Goal: Information Seeking & Learning: Learn about a topic

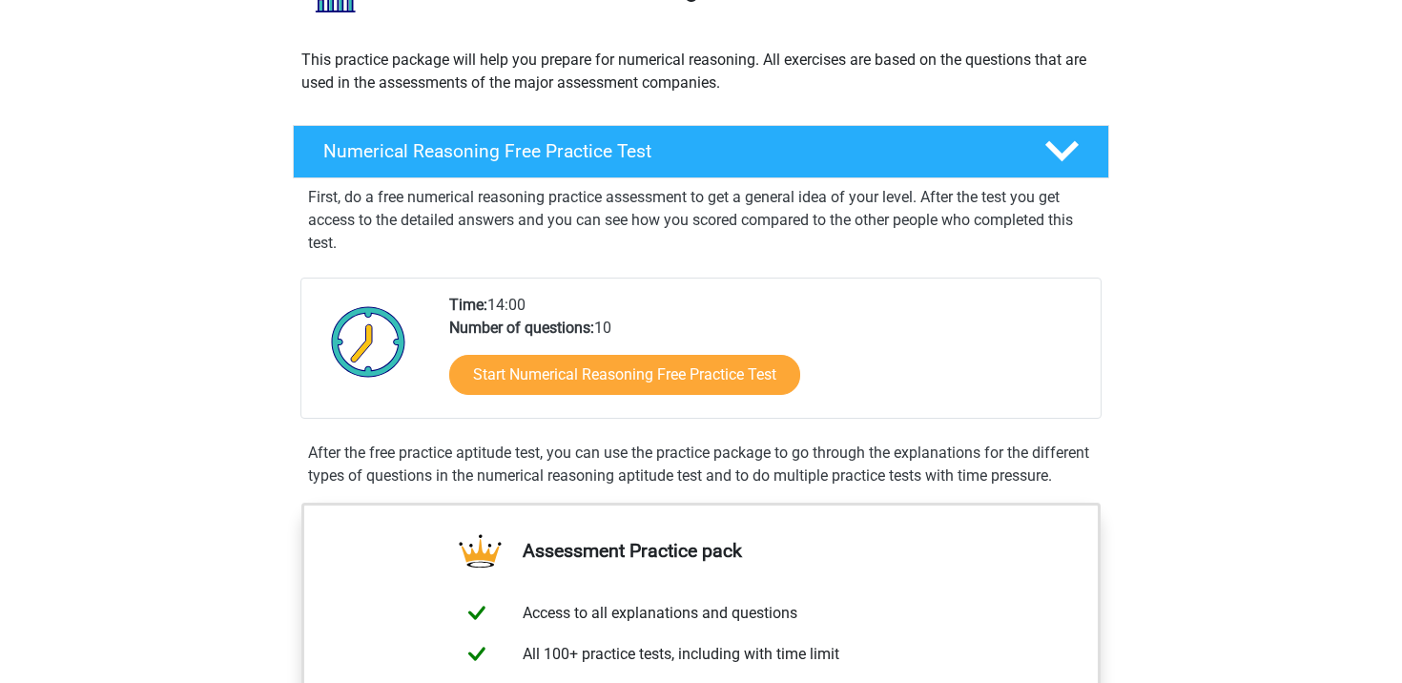
scroll to position [265, 0]
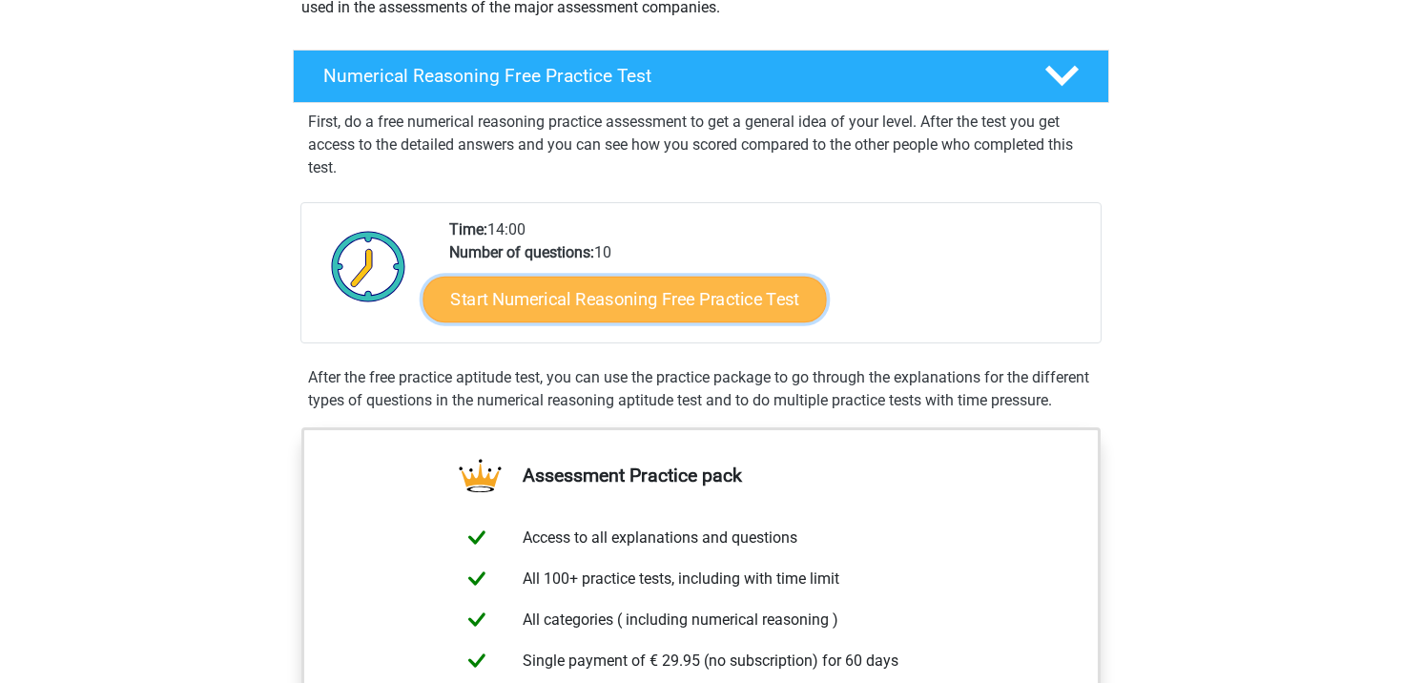
click at [517, 302] on link "Start Numerical Reasoning Free Practice Test" at bounding box center [626, 299] width 404 height 46
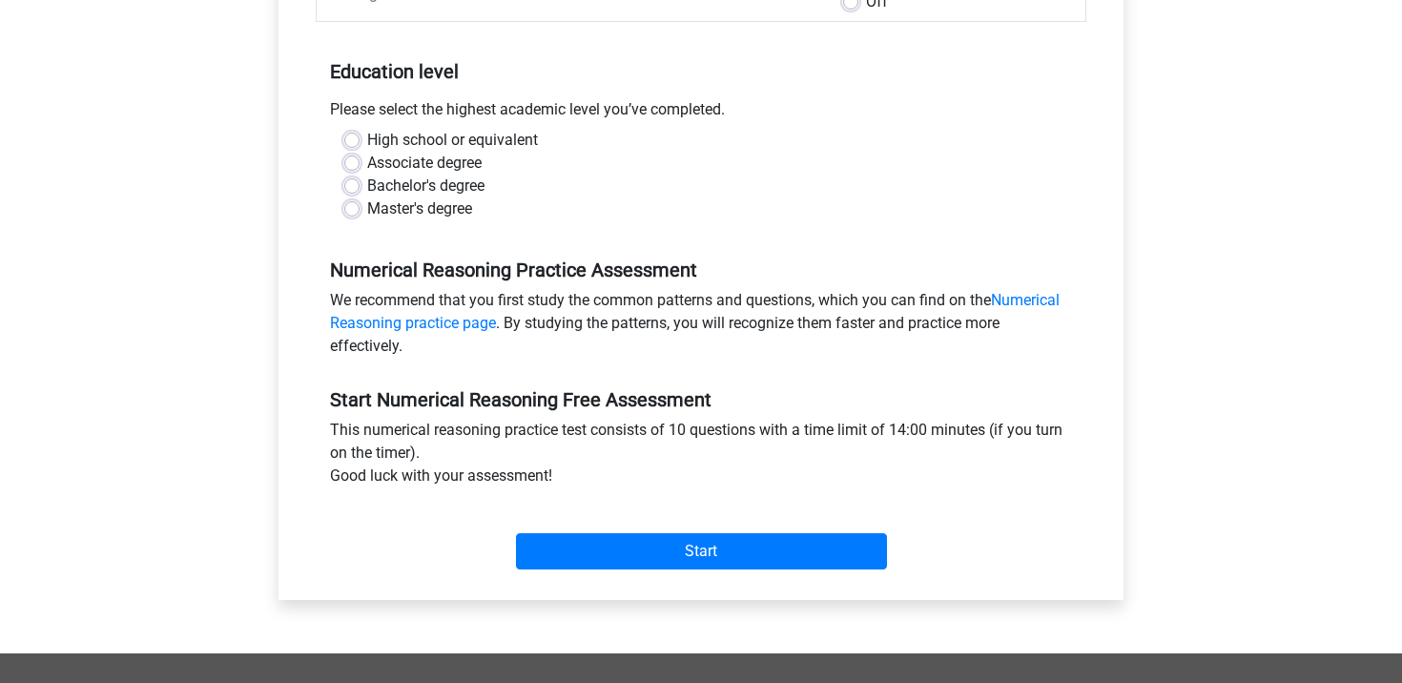
scroll to position [372, 0]
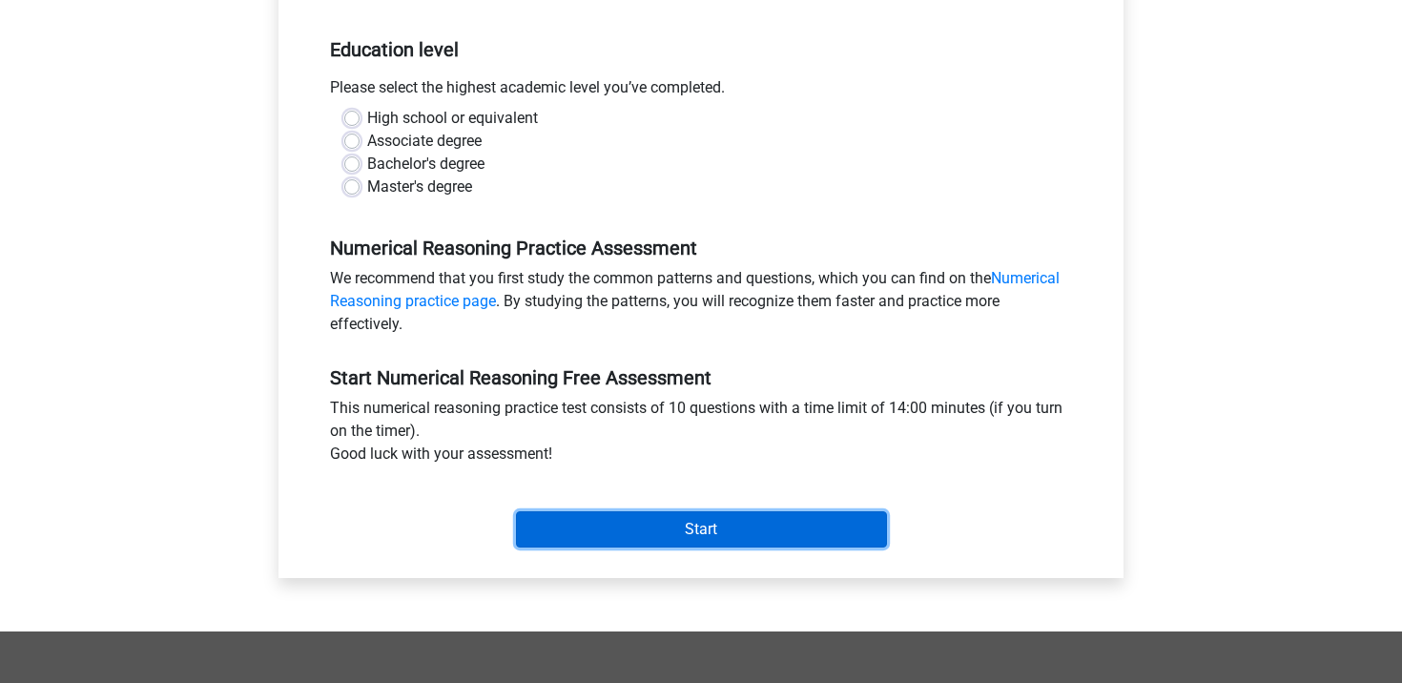
click at [618, 536] on input "Start" at bounding box center [701, 529] width 371 height 36
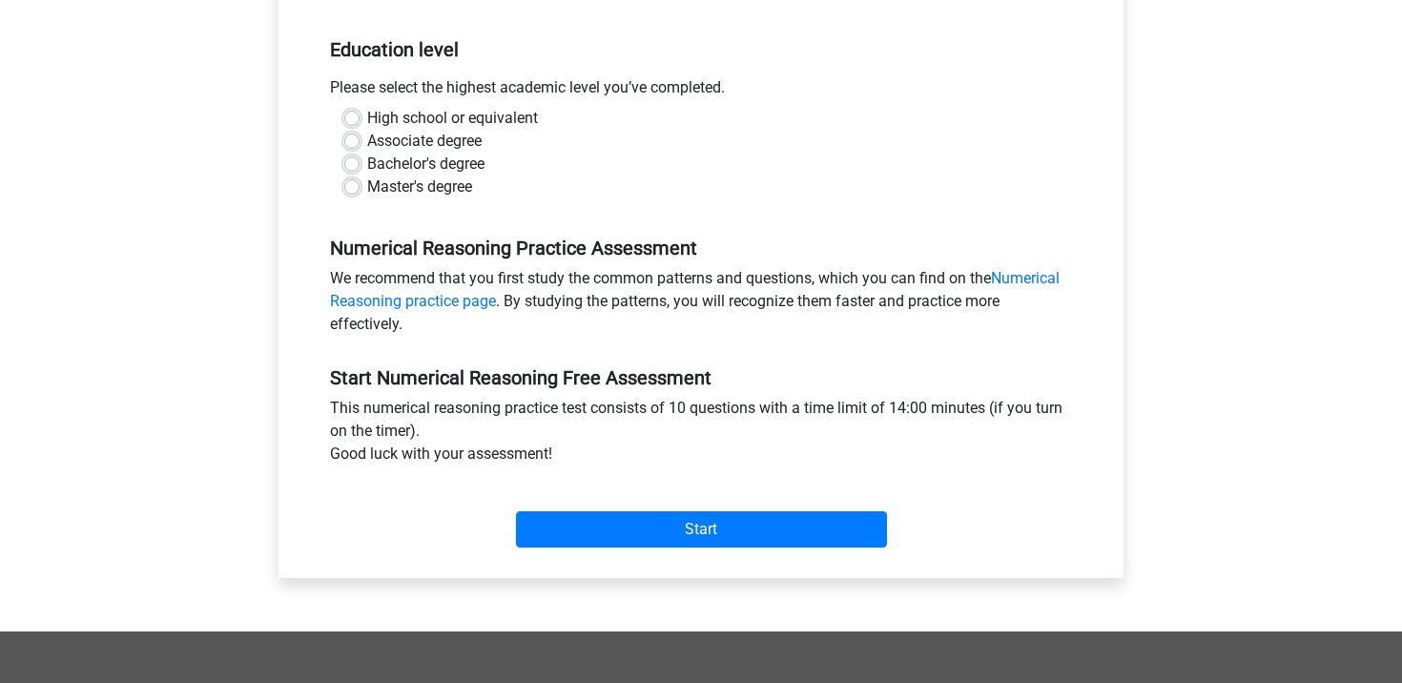
click at [477, 123] on label "High school or equivalent" at bounding box center [452, 118] width 171 height 23
click at [360, 123] on input "High school or equivalent" at bounding box center [351, 116] width 15 height 19
radio input "true"
click at [451, 166] on label "Bachelor's degree" at bounding box center [425, 164] width 117 height 23
click at [360, 166] on input "Bachelor's degree" at bounding box center [351, 162] width 15 height 19
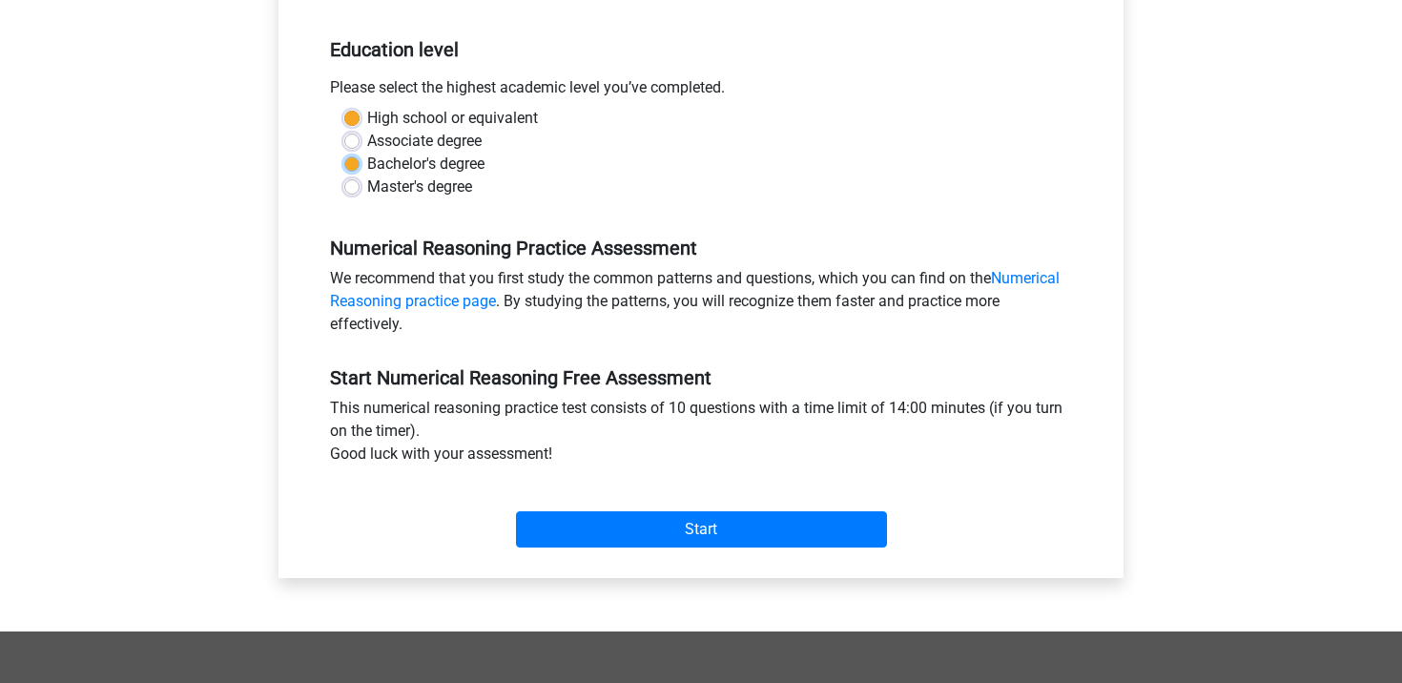
radio input "true"
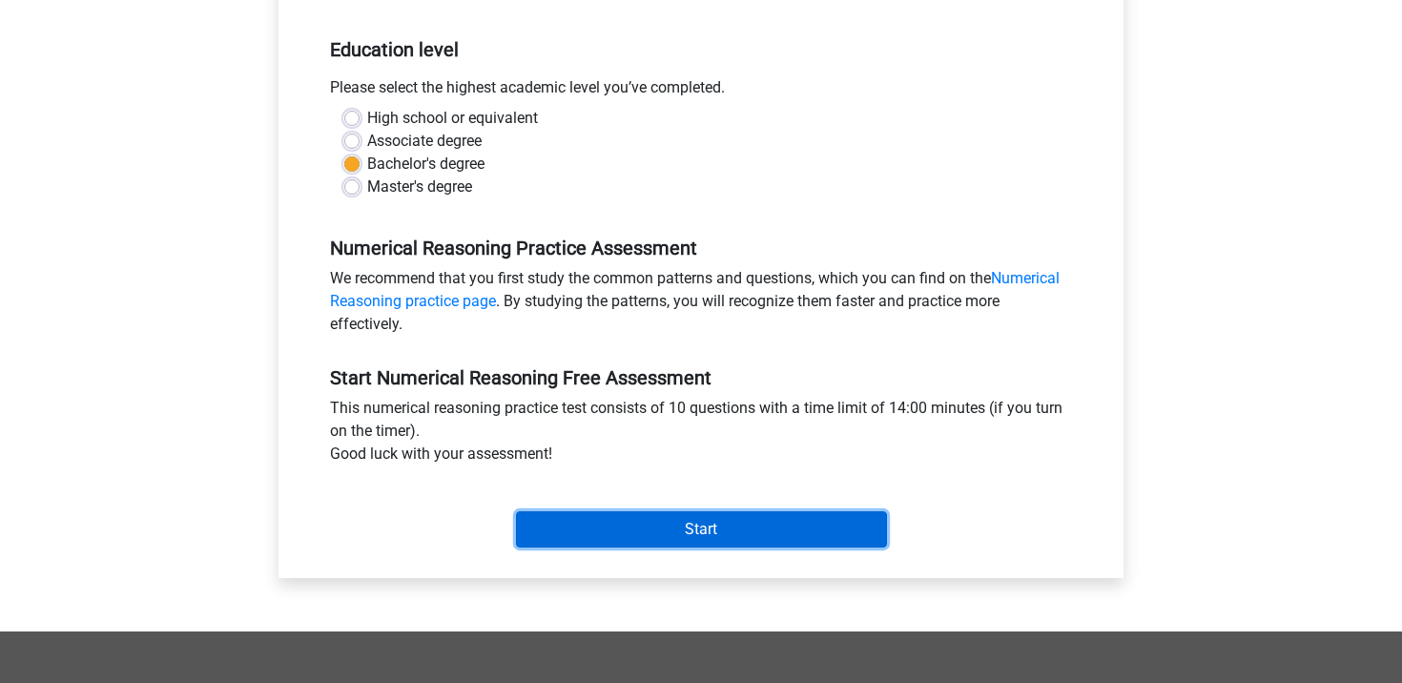
click at [568, 529] on input "Start" at bounding box center [701, 529] width 371 height 36
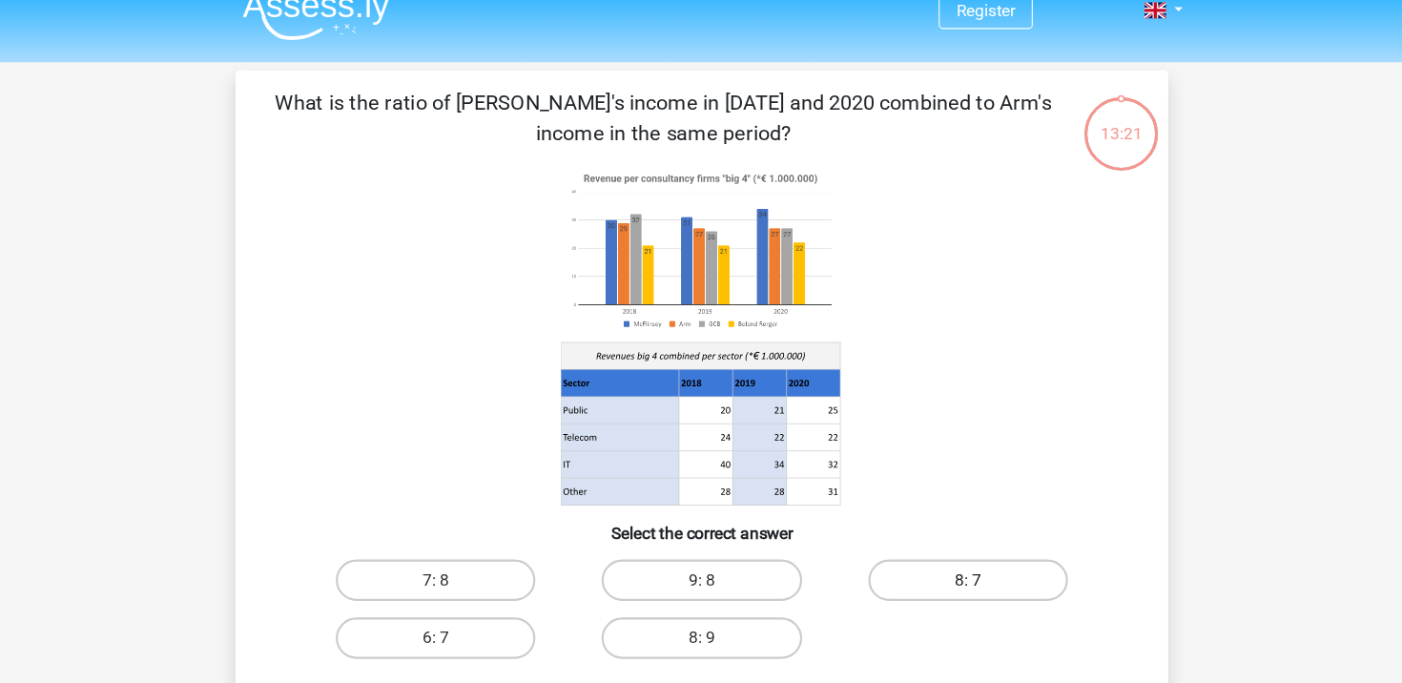
click at [932, 548] on label "8: 7" at bounding box center [947, 558] width 184 height 38
click at [946, 558] on input "8: 7" at bounding box center [952, 564] width 12 height 12
radio input "true"
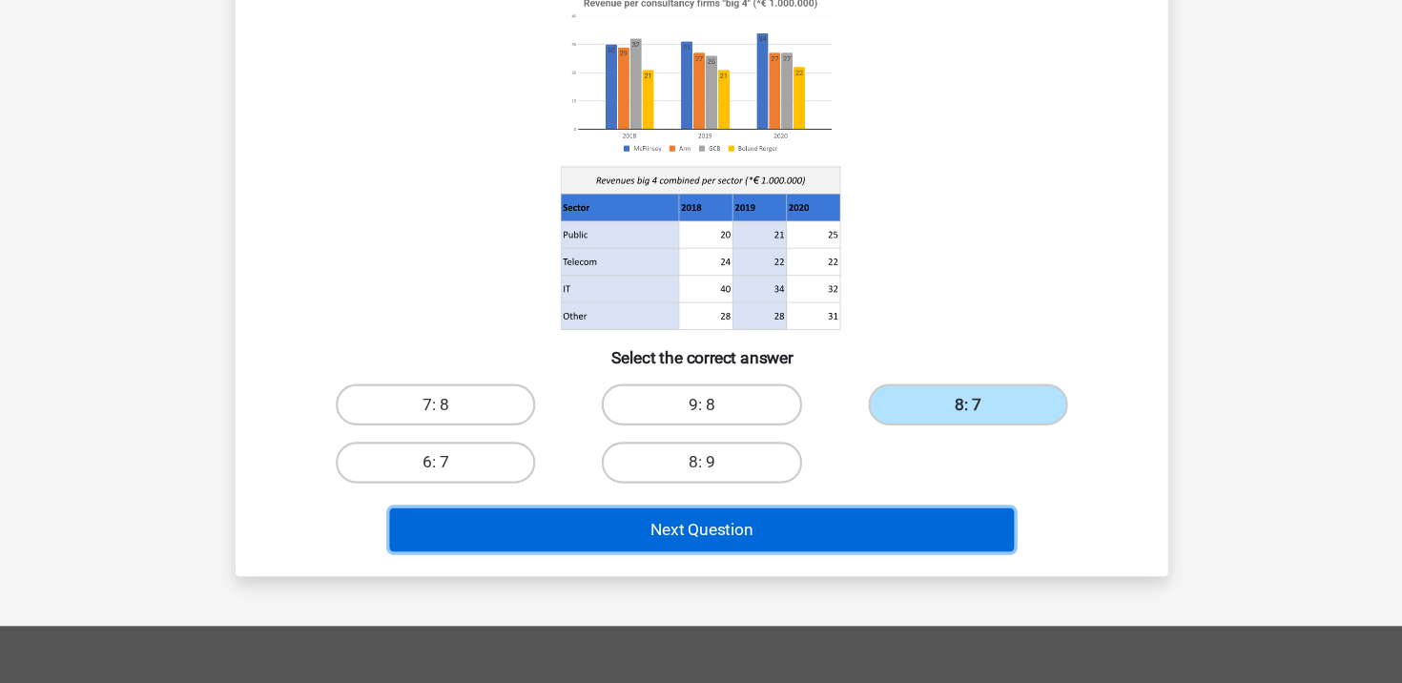
click at [820, 557] on button "Next Question" at bounding box center [701, 542] width 577 height 40
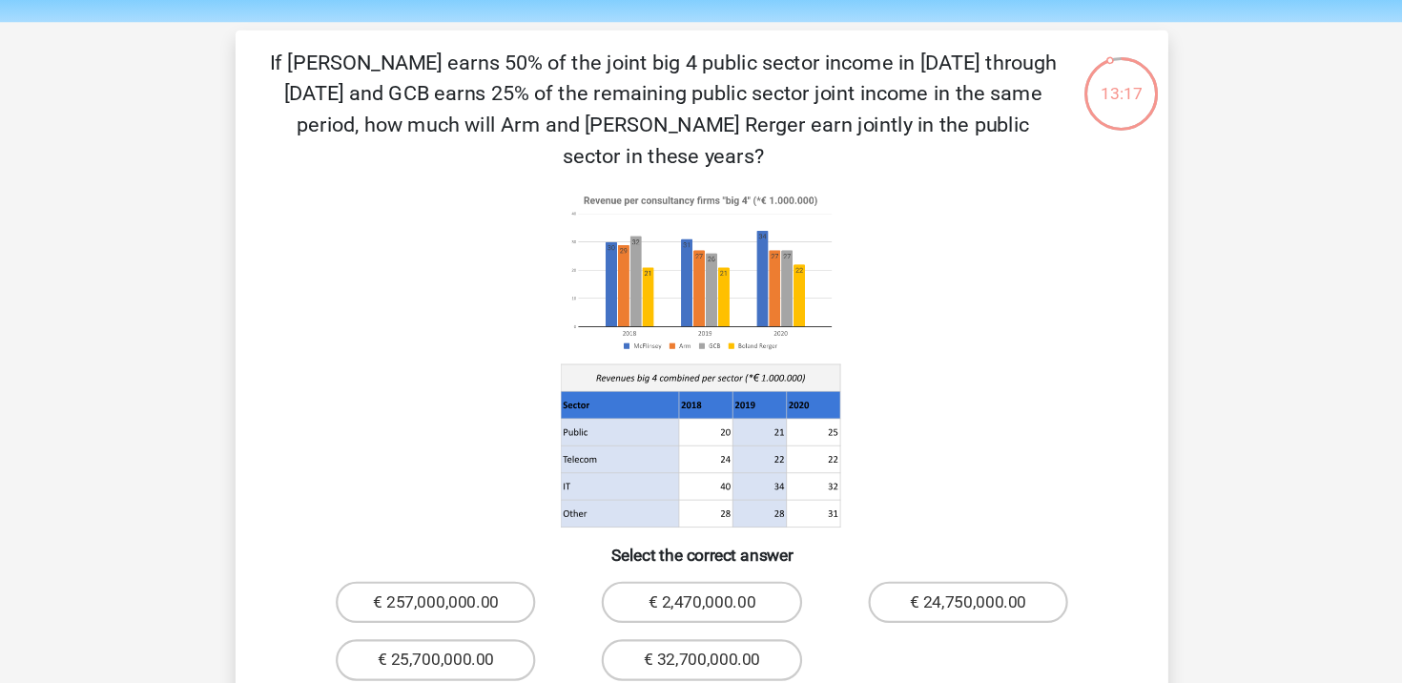
scroll to position [58, 0]
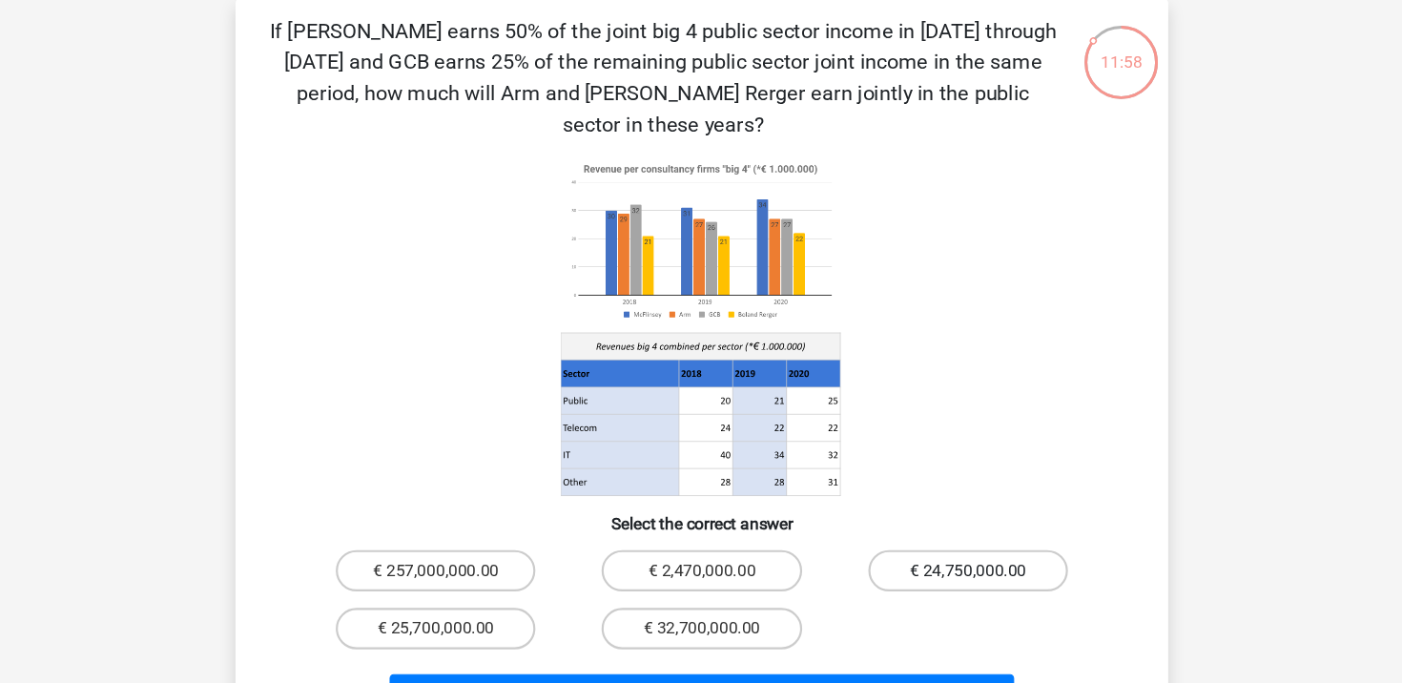
click at [977, 543] on label "€ 24,750,000.00" at bounding box center [947, 557] width 184 height 38
click at [959, 557] on input "€ 24,750,000.00" at bounding box center [952, 563] width 12 height 12
radio input "true"
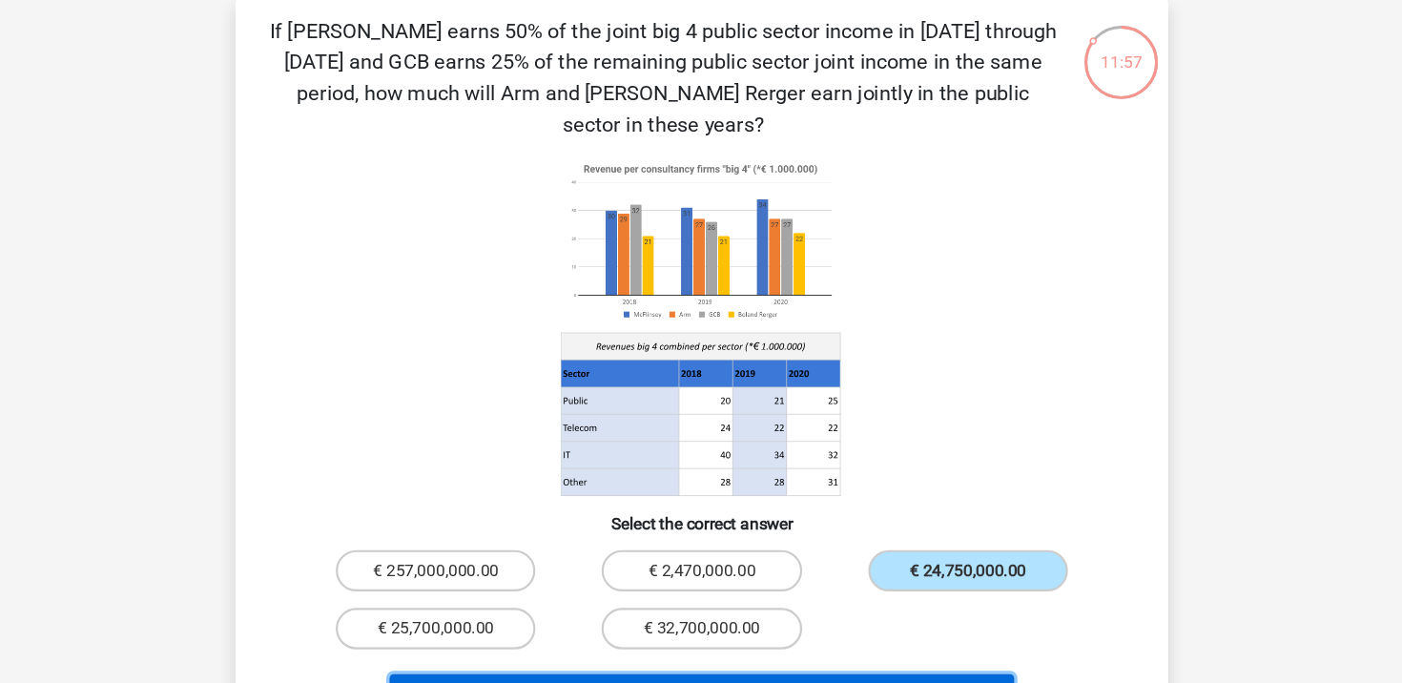
click at [871, 653] on button "Next Question" at bounding box center [701, 673] width 577 height 40
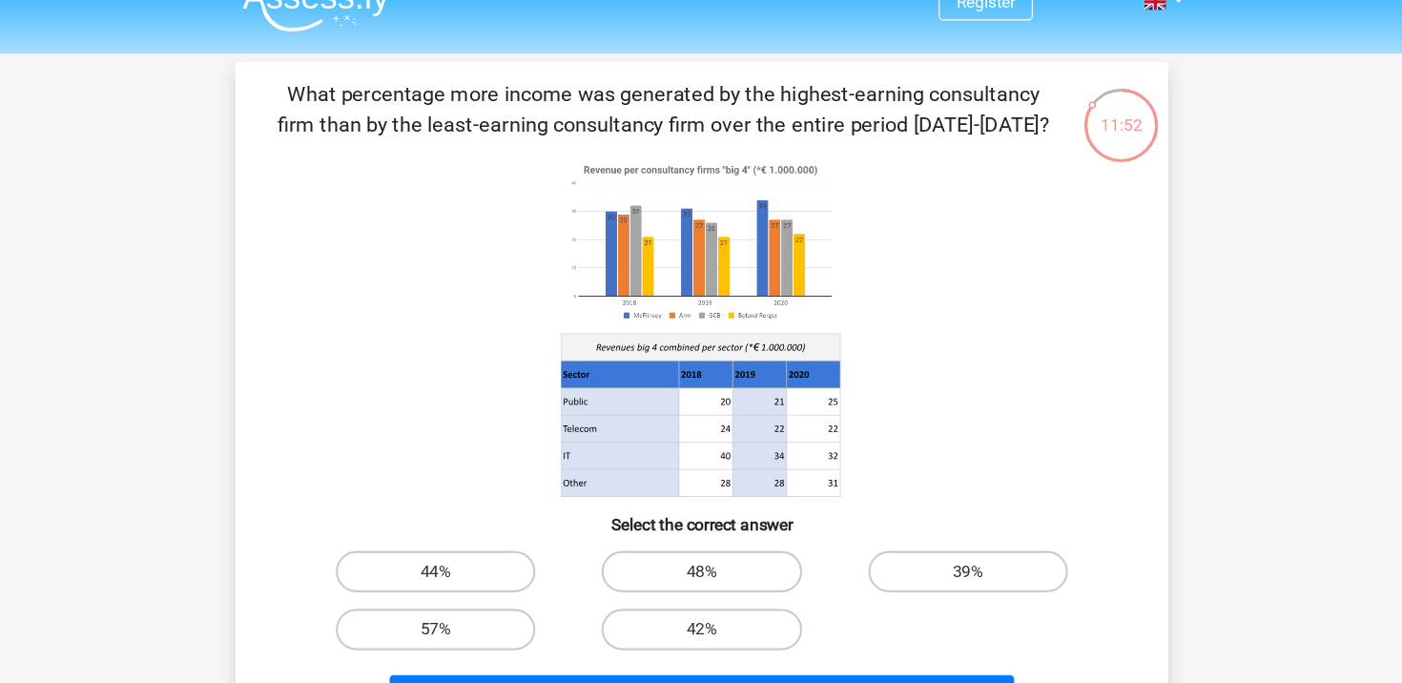
scroll to position [26, 0]
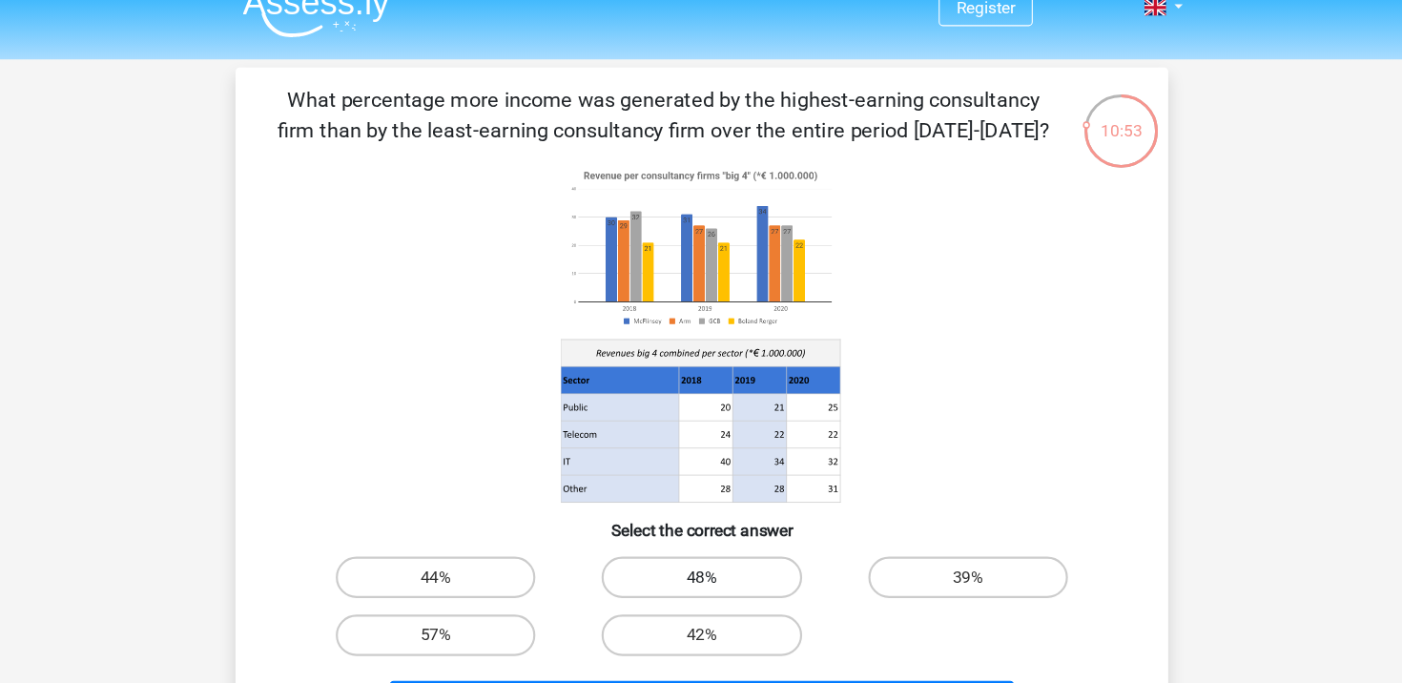
click at [735, 523] on label "48%" at bounding box center [701, 532] width 184 height 38
click at [714, 532] on input "48%" at bounding box center [707, 538] width 12 height 12
radio input "true"
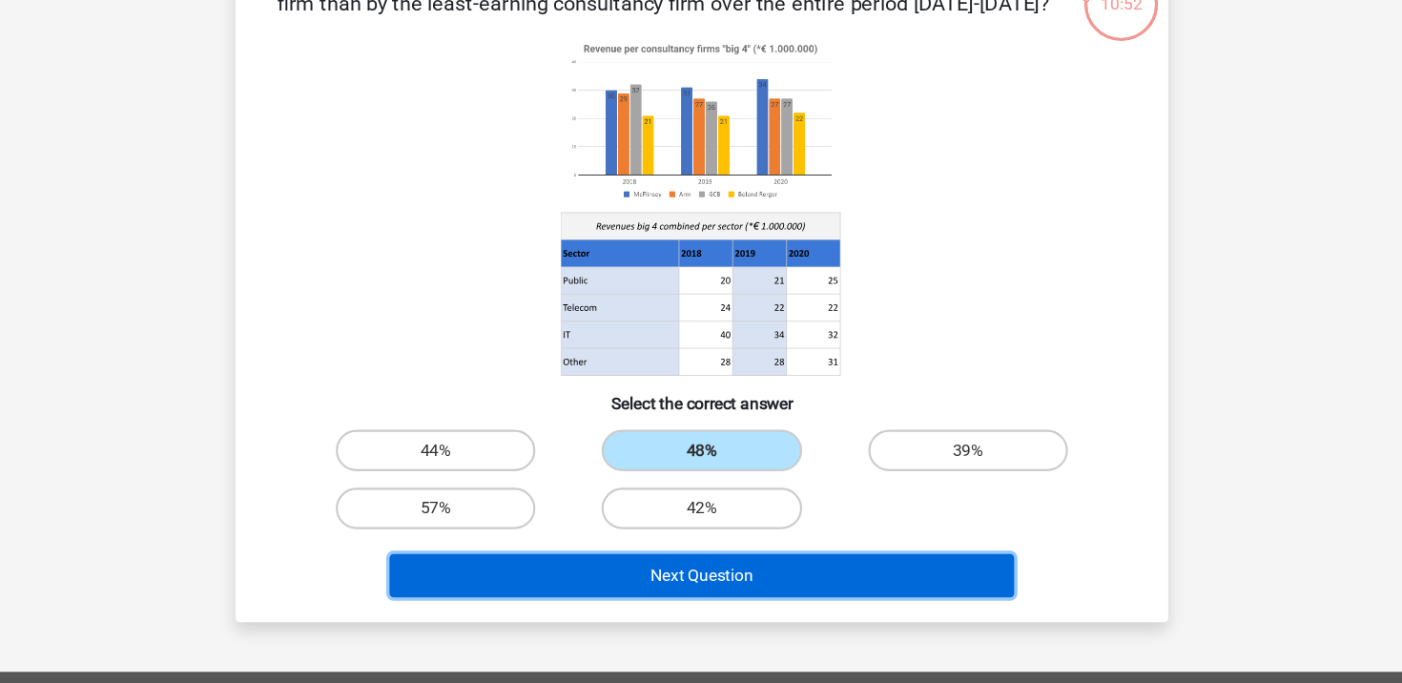
click at [734, 575] on button "Next Question" at bounding box center [701, 584] width 577 height 40
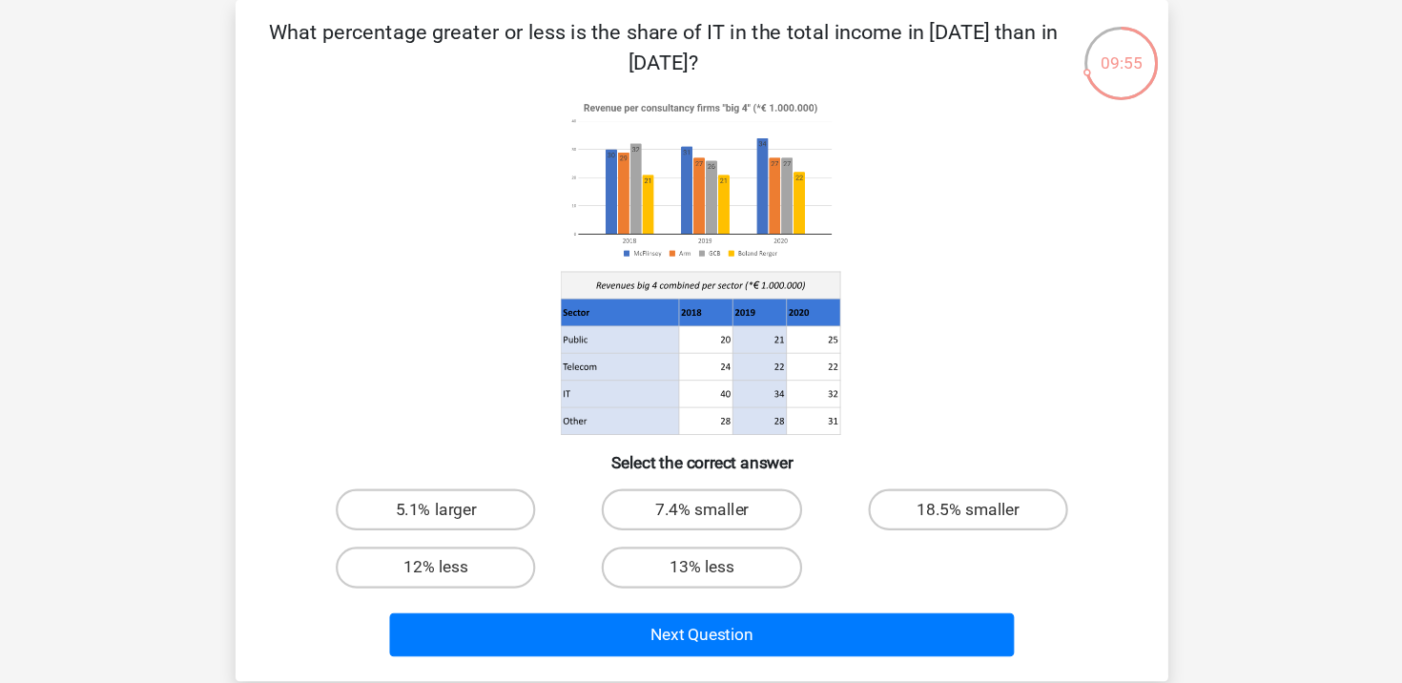
scroll to position [72, 0]
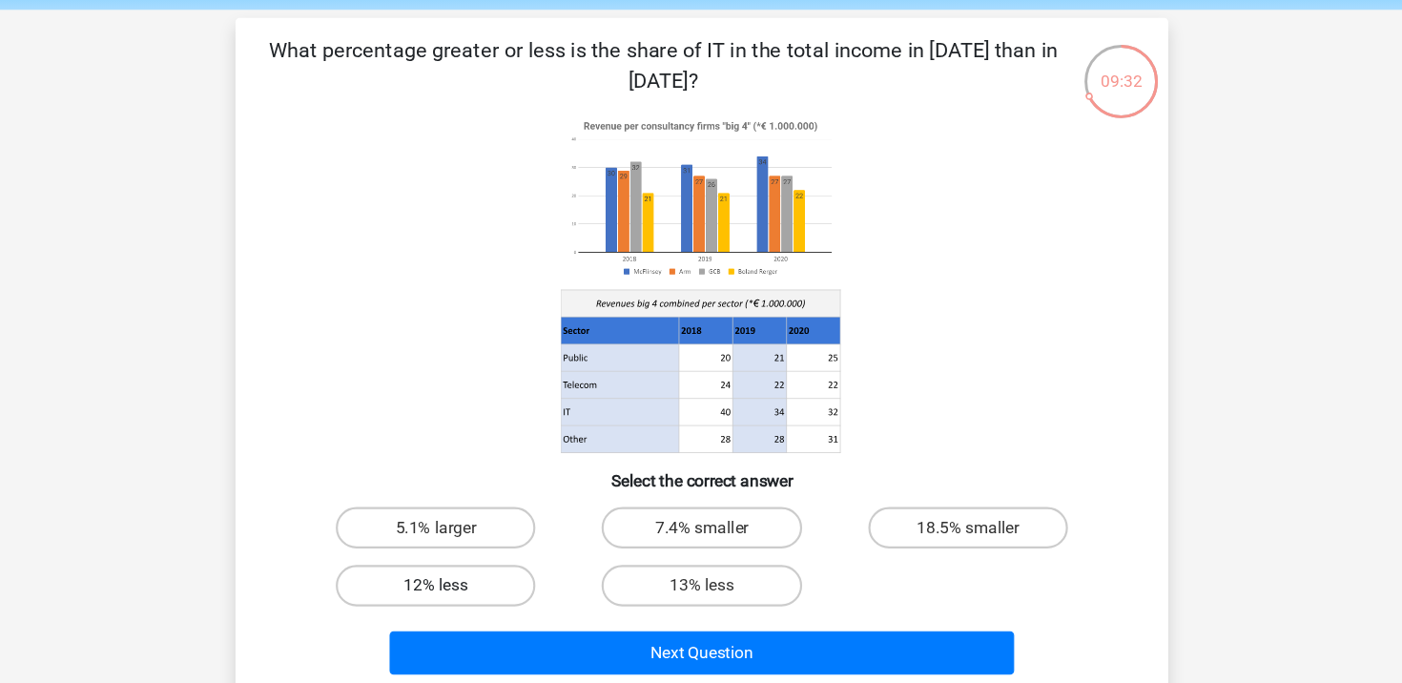
click at [495, 525] on label "12% less" at bounding box center [455, 540] width 184 height 38
click at [468, 540] on input "12% less" at bounding box center [462, 546] width 12 height 12
radio input "true"
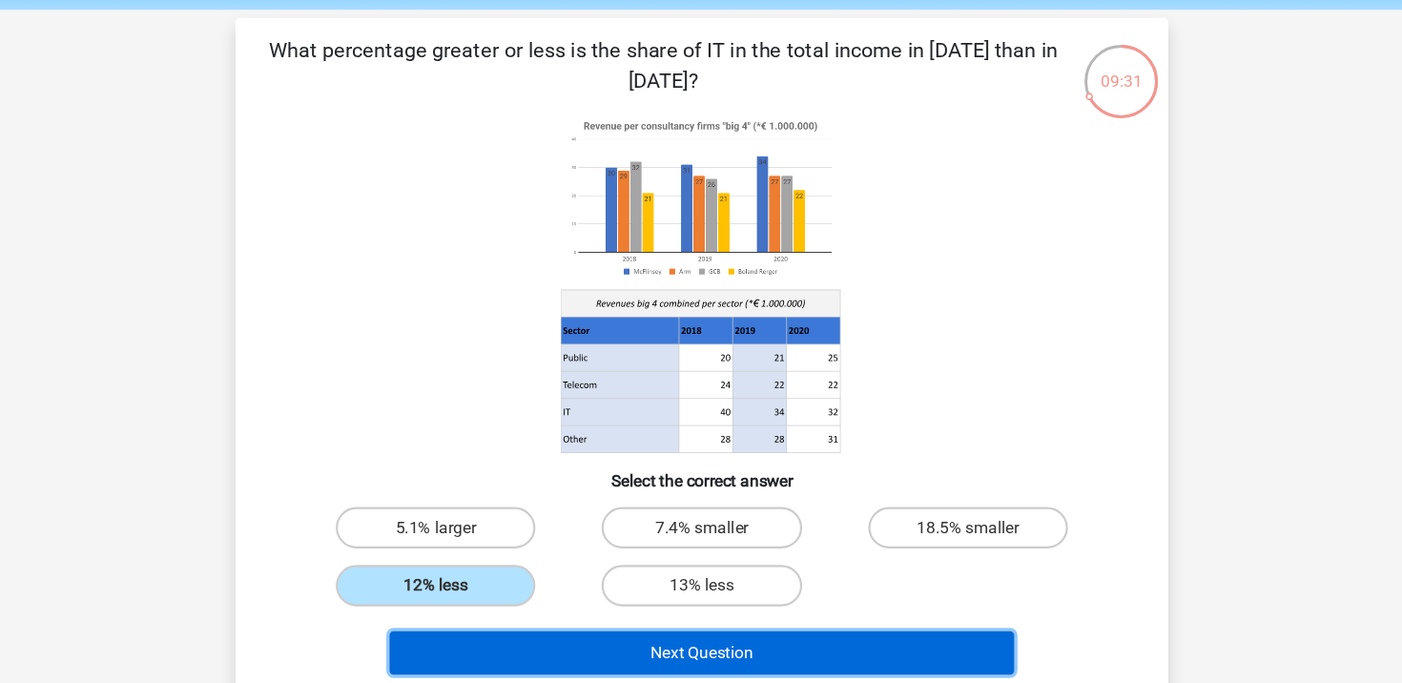
click at [537, 583] on button "Next Question" at bounding box center [701, 602] width 577 height 40
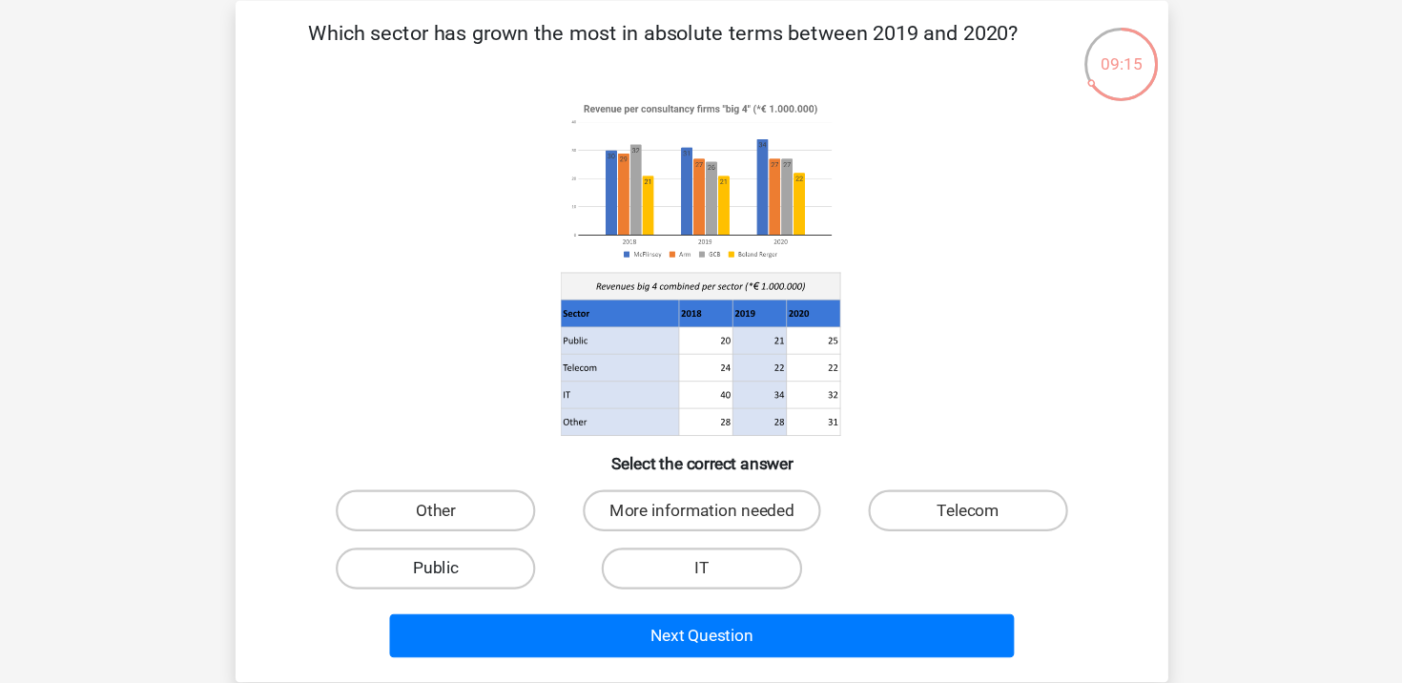
click at [510, 532] on label "Public" at bounding box center [455, 540] width 184 height 38
click at [468, 540] on input "Public" at bounding box center [462, 546] width 12 height 12
radio input "true"
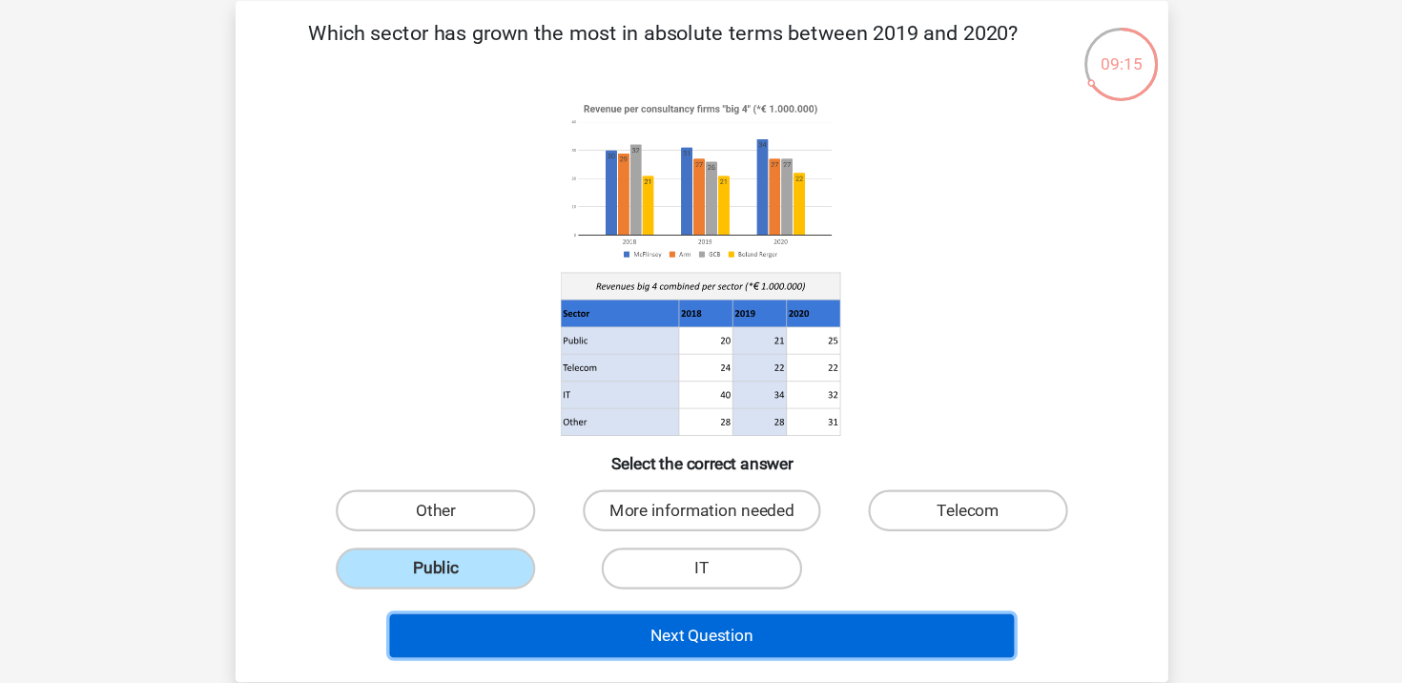
click at [561, 597] on button "Next Question" at bounding box center [701, 602] width 577 height 40
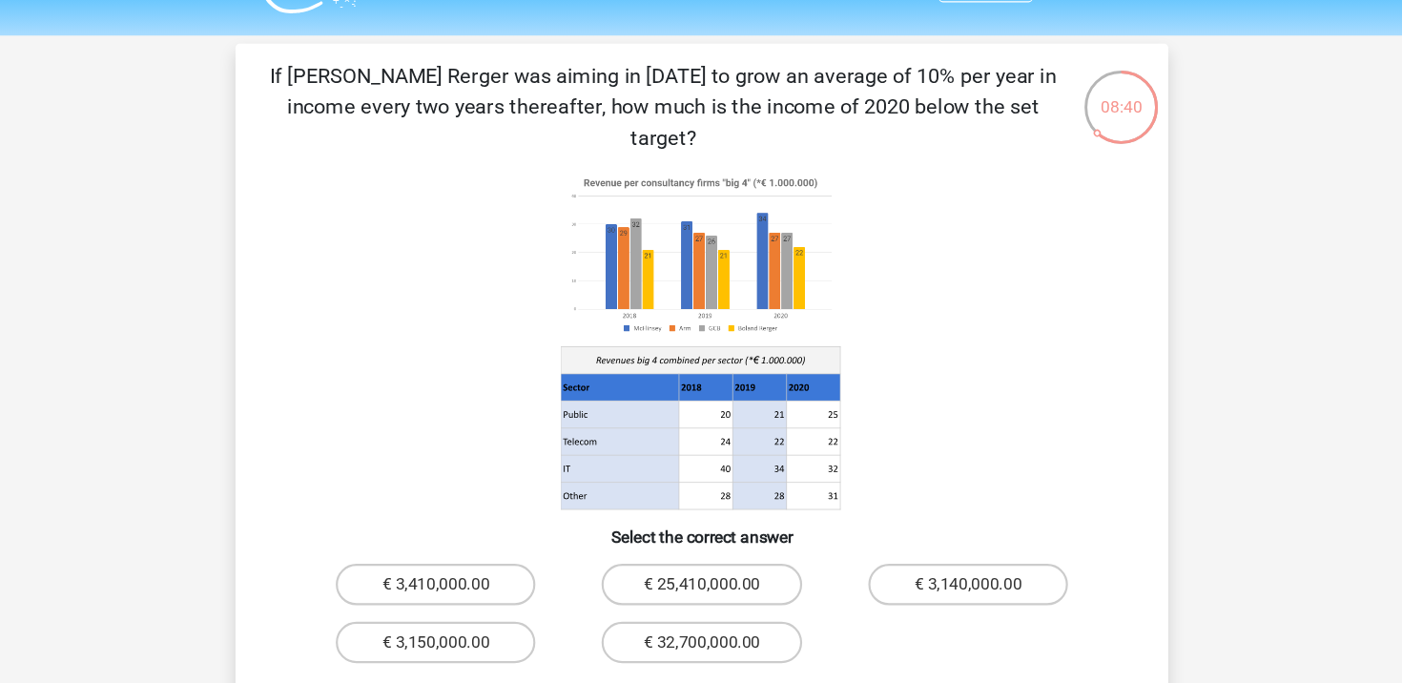
scroll to position [21, 0]
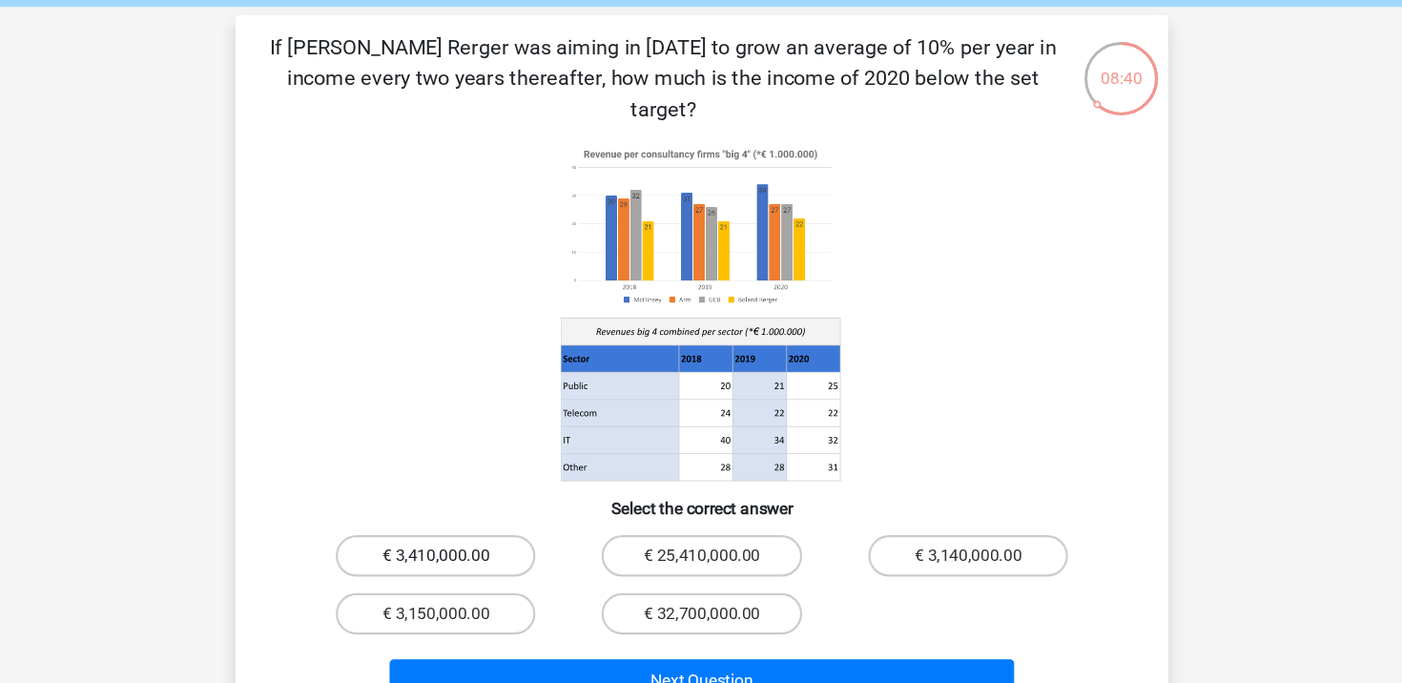
click at [457, 547] on label "€ 3,410,000.00" at bounding box center [455, 566] width 184 height 38
click at [457, 566] on input "€ 3,410,000.00" at bounding box center [462, 572] width 12 height 12
radio input "true"
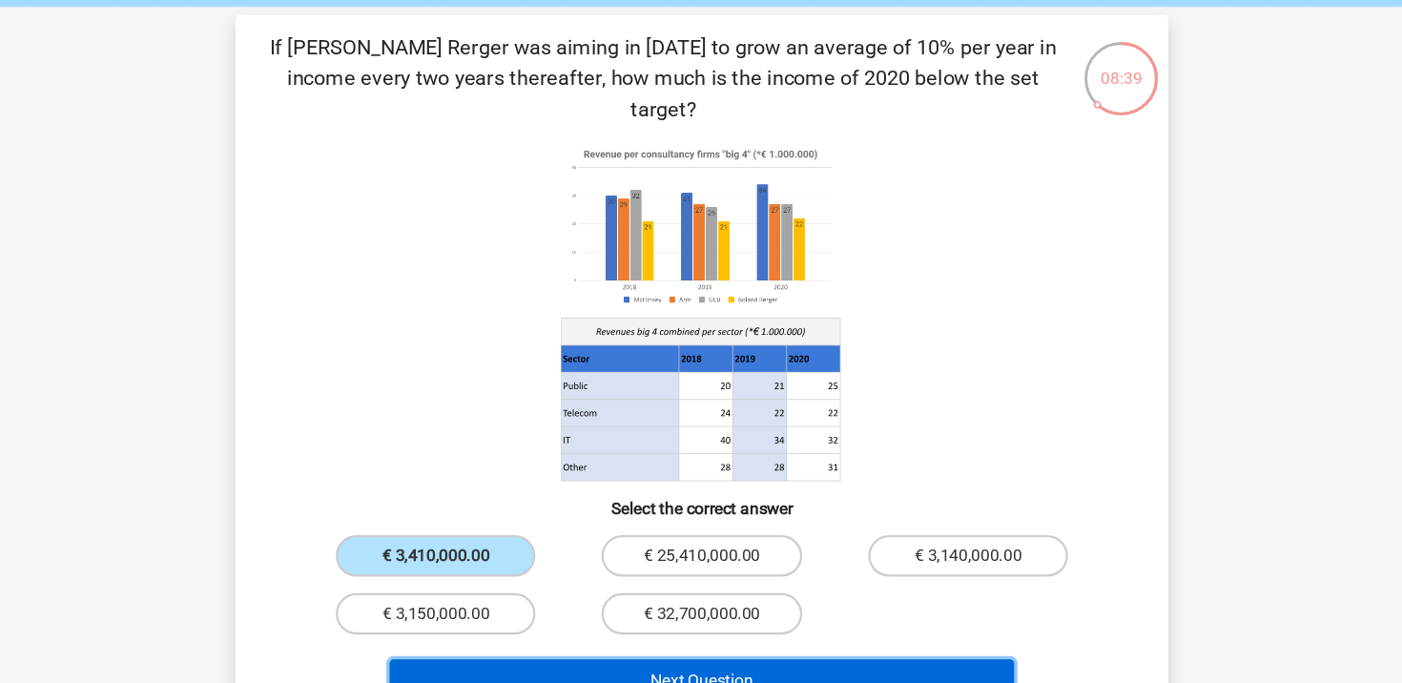
click at [589, 661] on button "Next Question" at bounding box center [701, 681] width 577 height 40
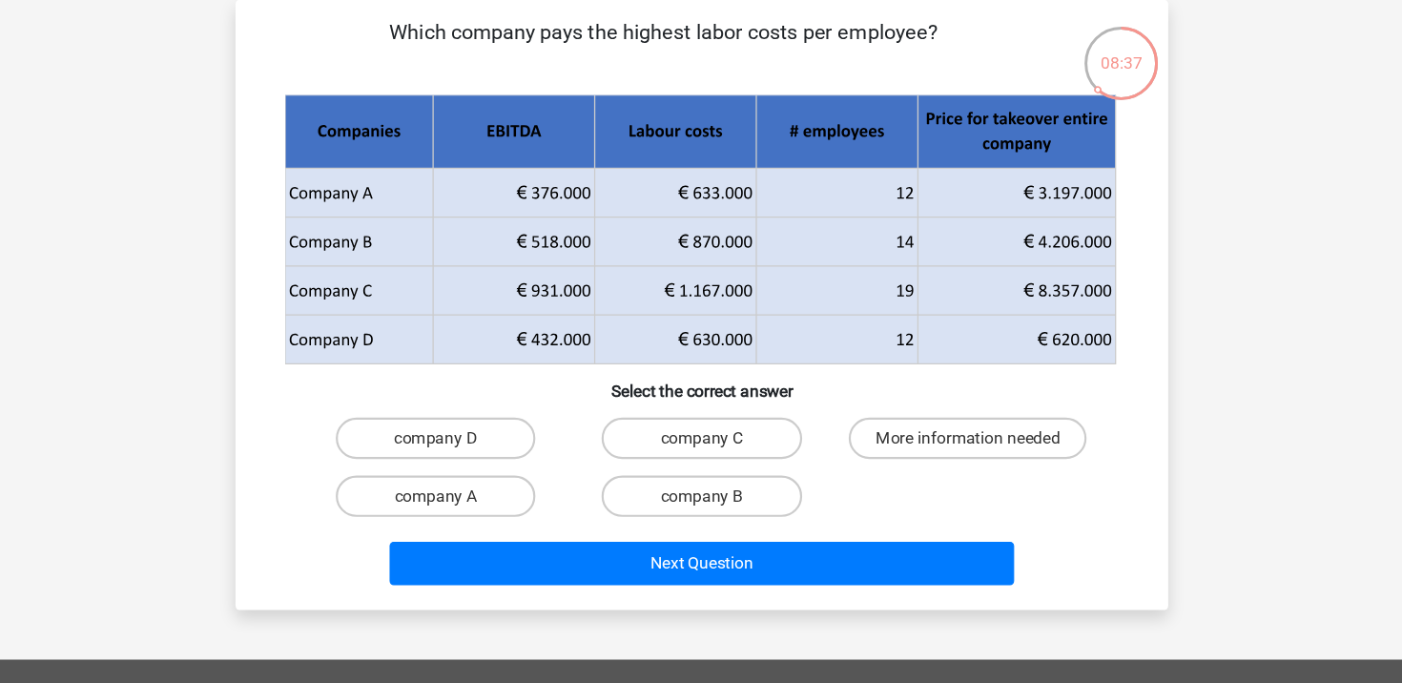
scroll to position [30, 0]
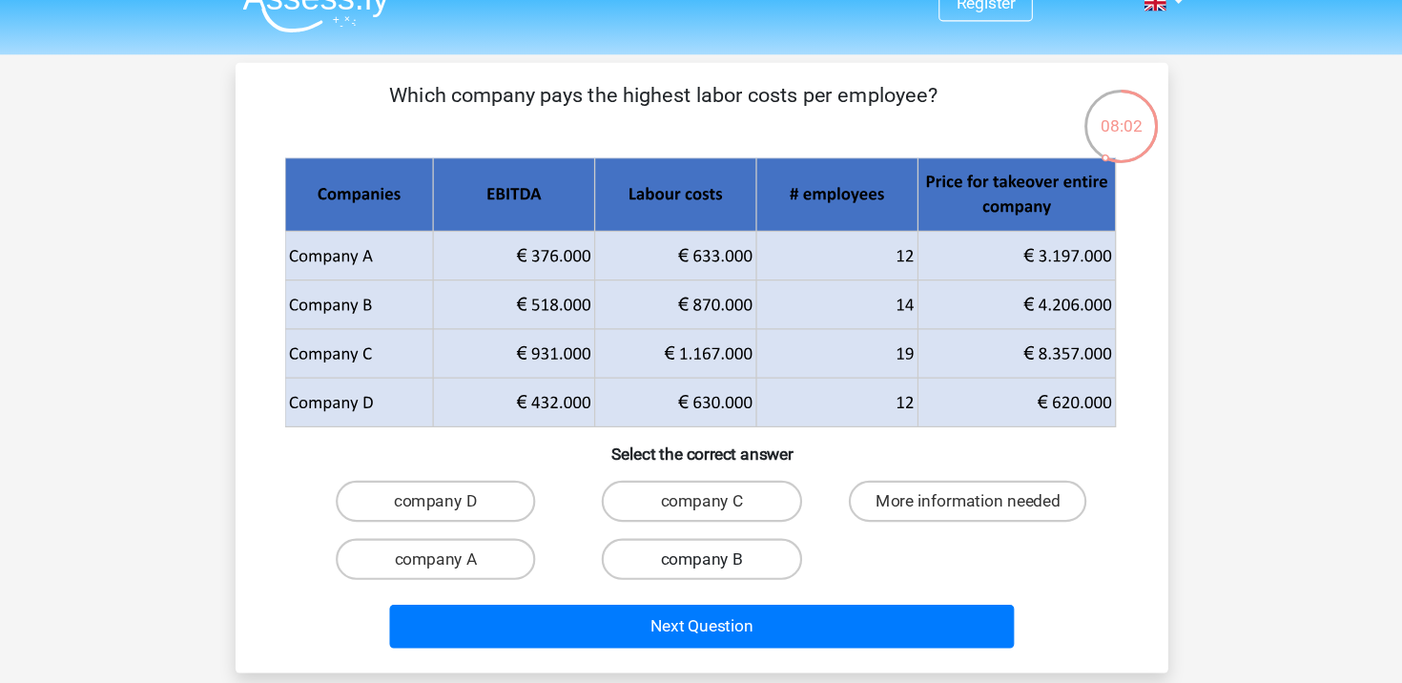
click at [659, 519] on label "company B" at bounding box center [701, 516] width 184 height 38
click at [701, 519] on input "company B" at bounding box center [707, 522] width 12 height 12
radio input "true"
click at [603, 598] on div "Next Question" at bounding box center [701, 582] width 737 height 48
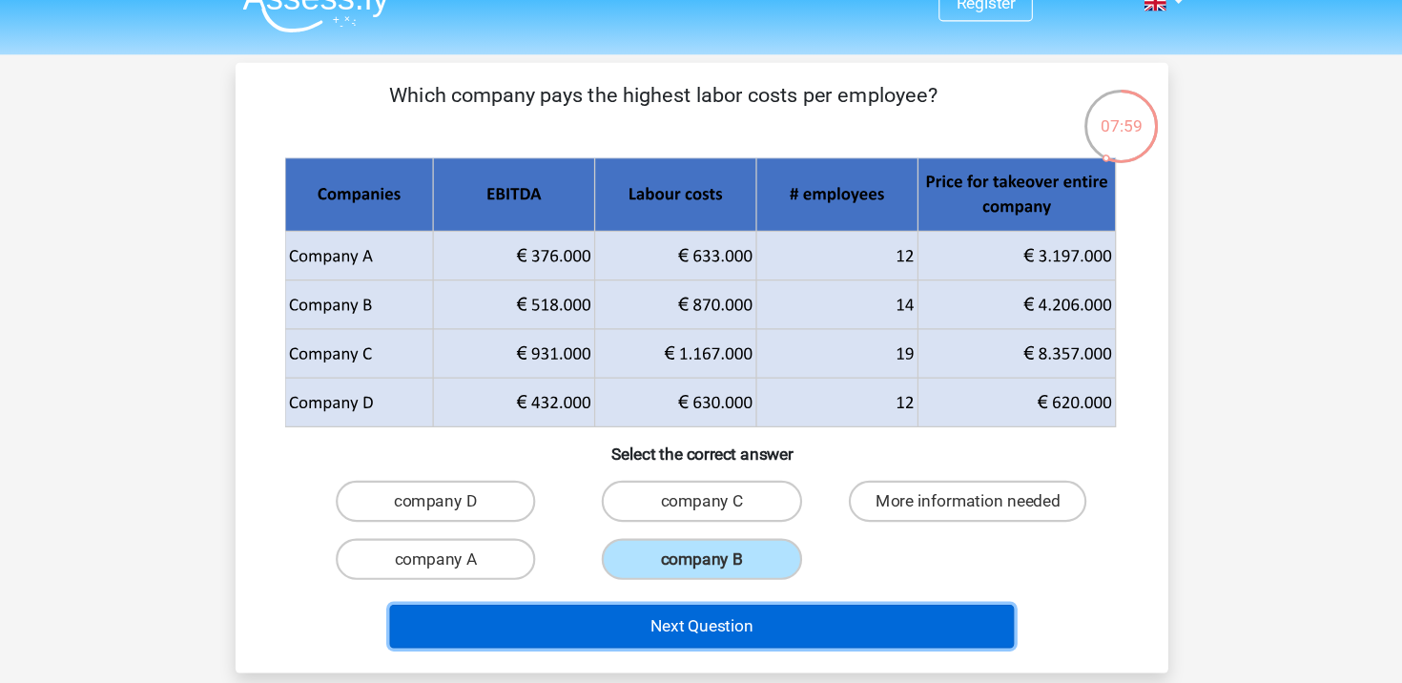
click at [579, 561] on button "Next Question" at bounding box center [701, 578] width 577 height 40
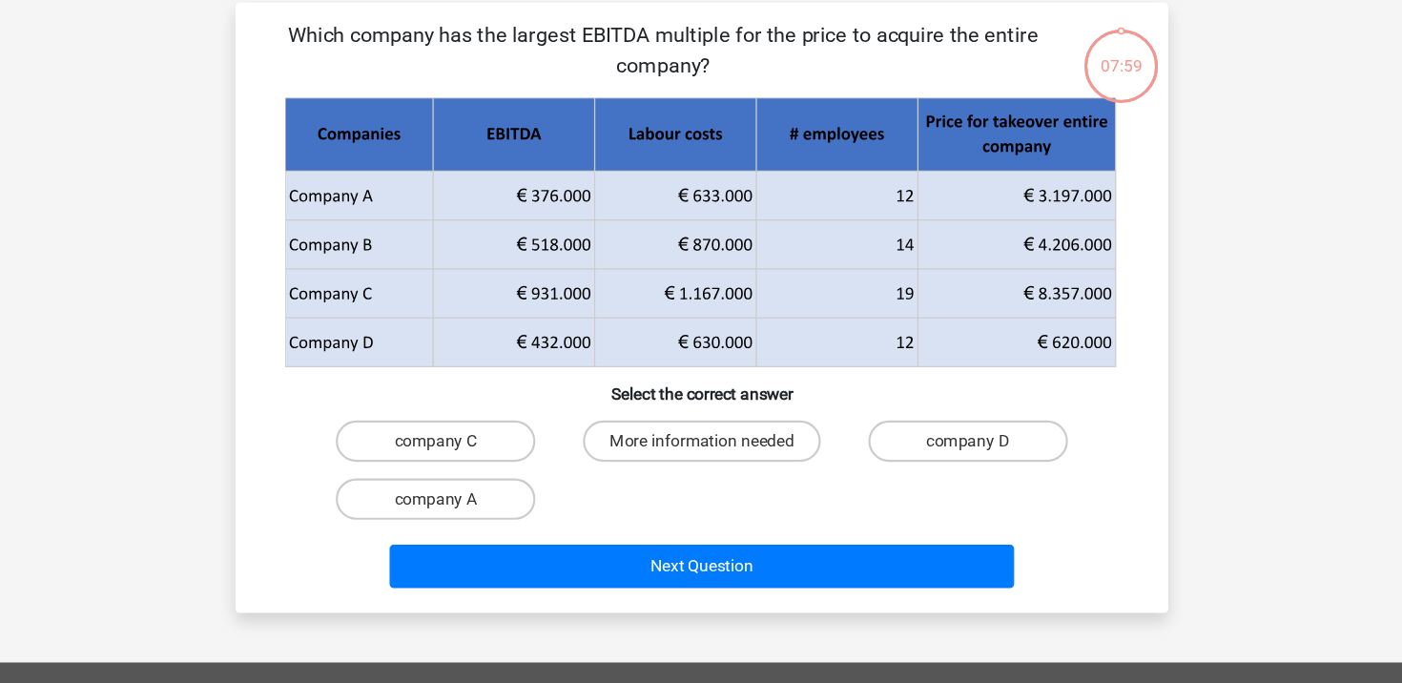
scroll to position [35, 0]
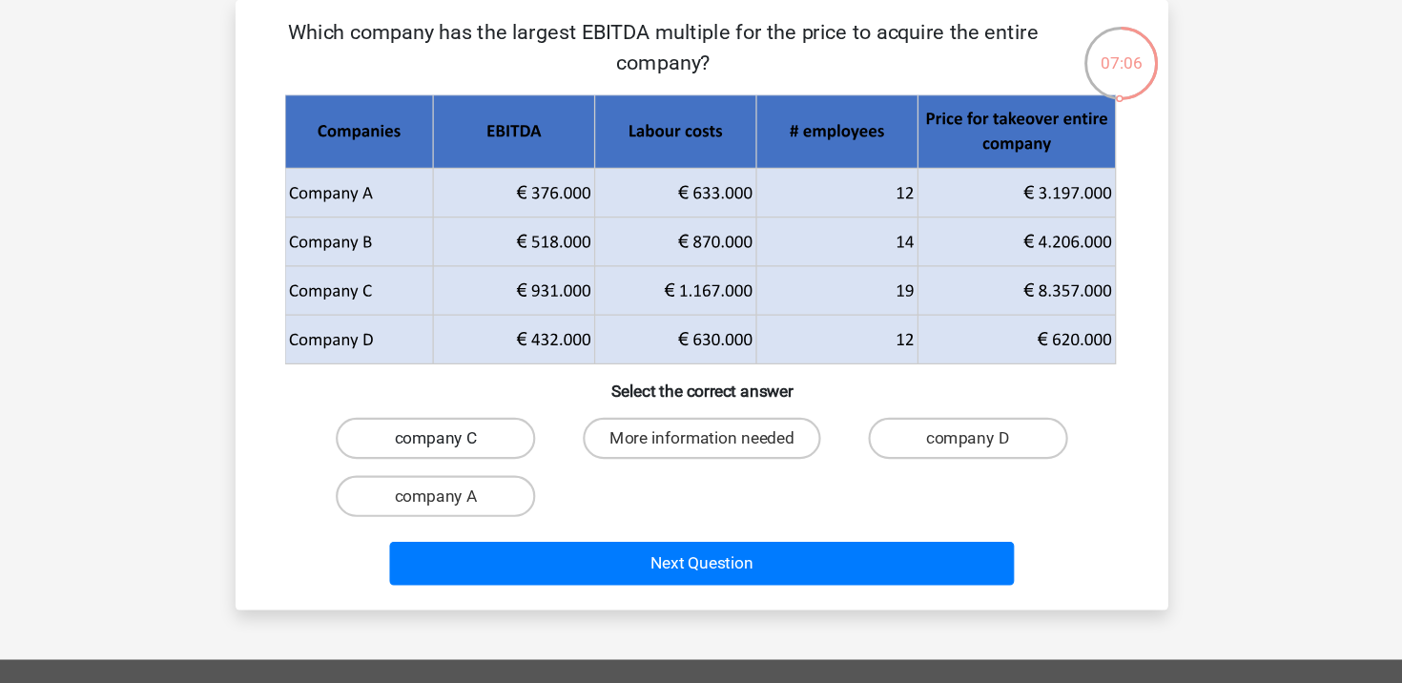
click at [492, 465] on label "company C" at bounding box center [455, 457] width 184 height 38
click at [468, 465] on input "company C" at bounding box center [462, 463] width 12 height 12
radio input "true"
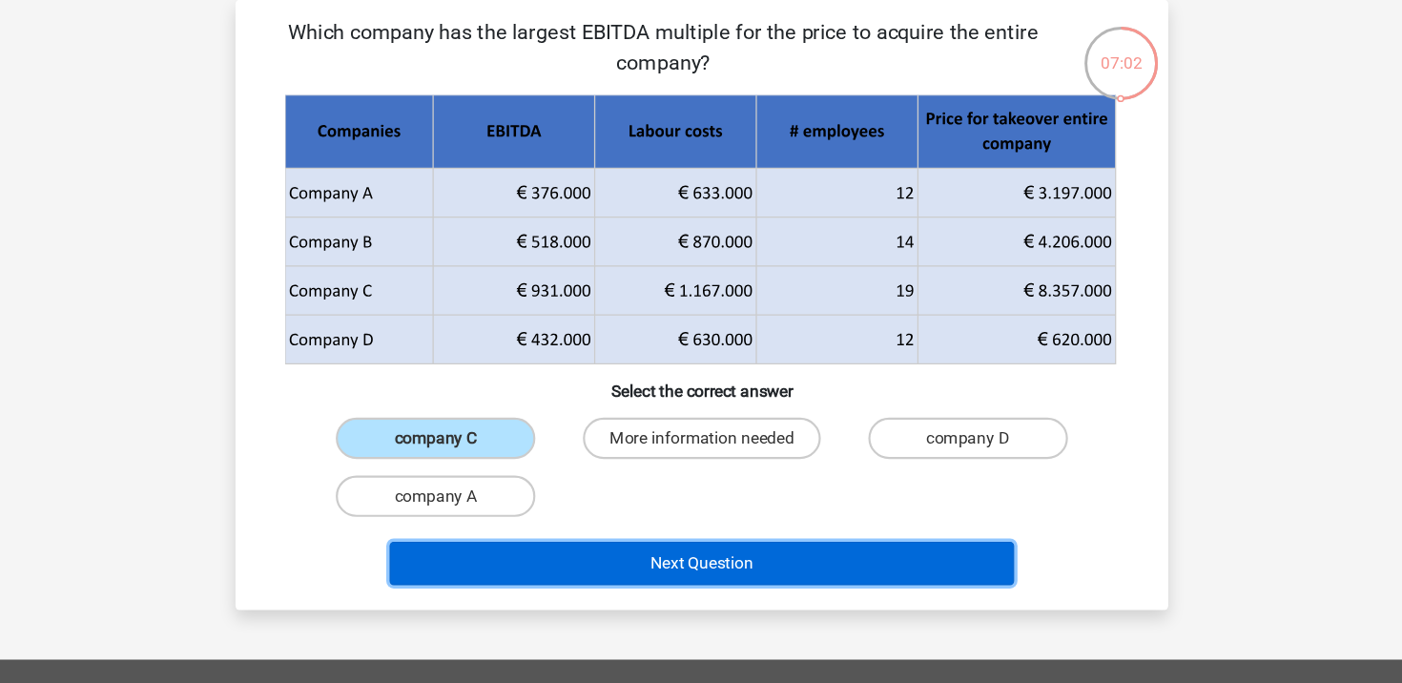
click at [615, 577] on button "Next Question" at bounding box center [701, 572] width 577 height 40
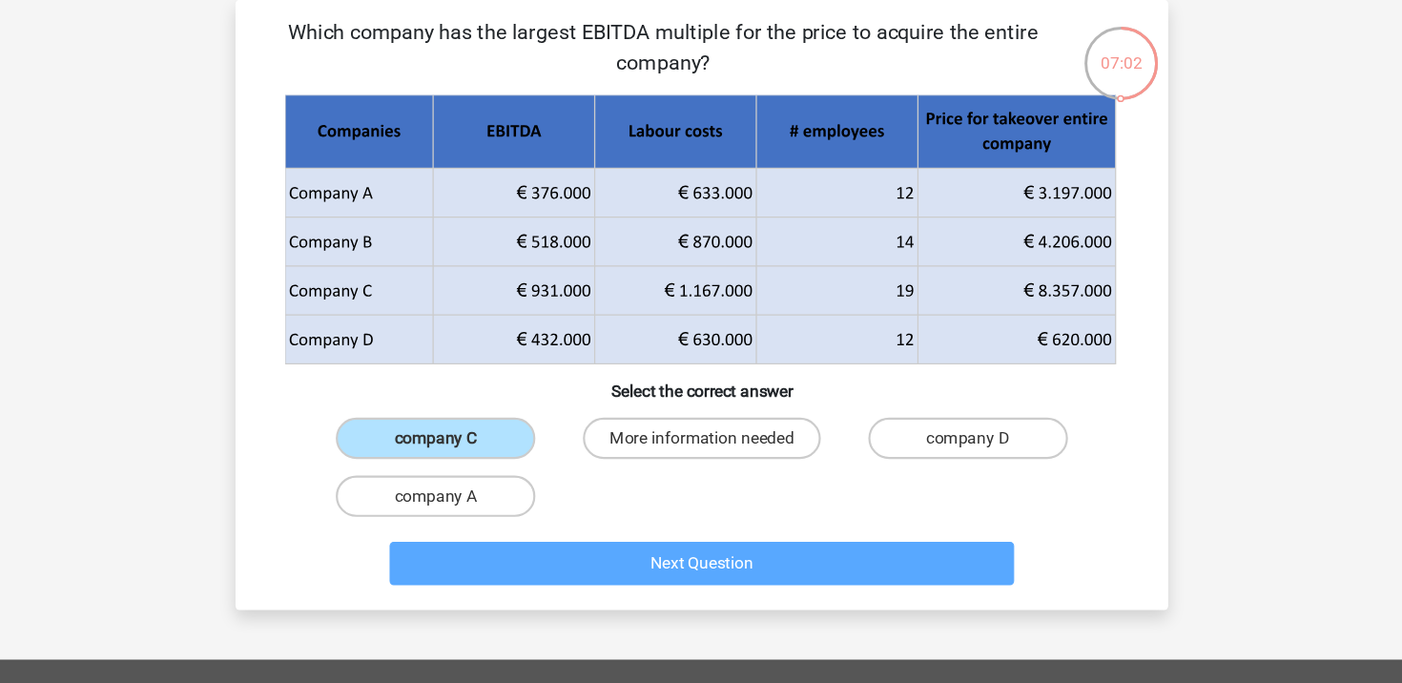
scroll to position [34, 0]
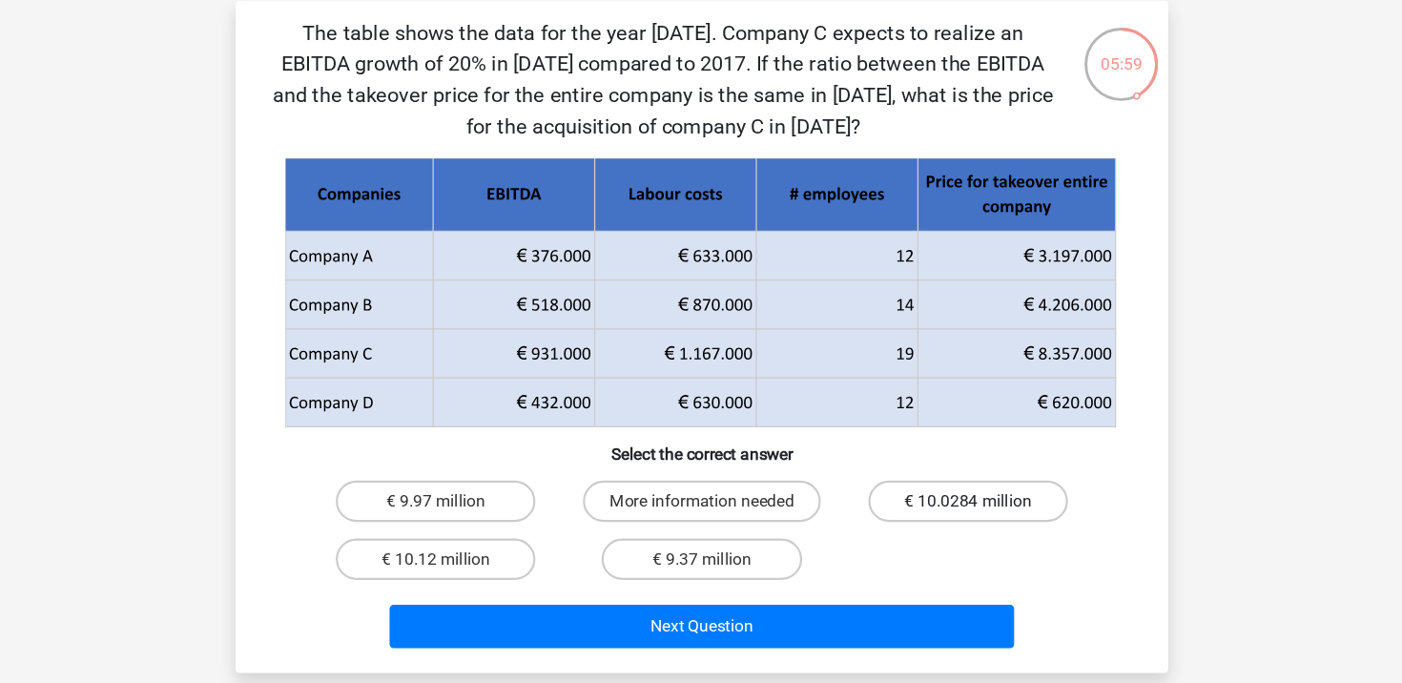
click at [977, 504] on label "€ 10.0284 million" at bounding box center [947, 515] width 184 height 38
click at [959, 515] on input "€ 10.0284 million" at bounding box center [952, 521] width 12 height 12
radio input "true"
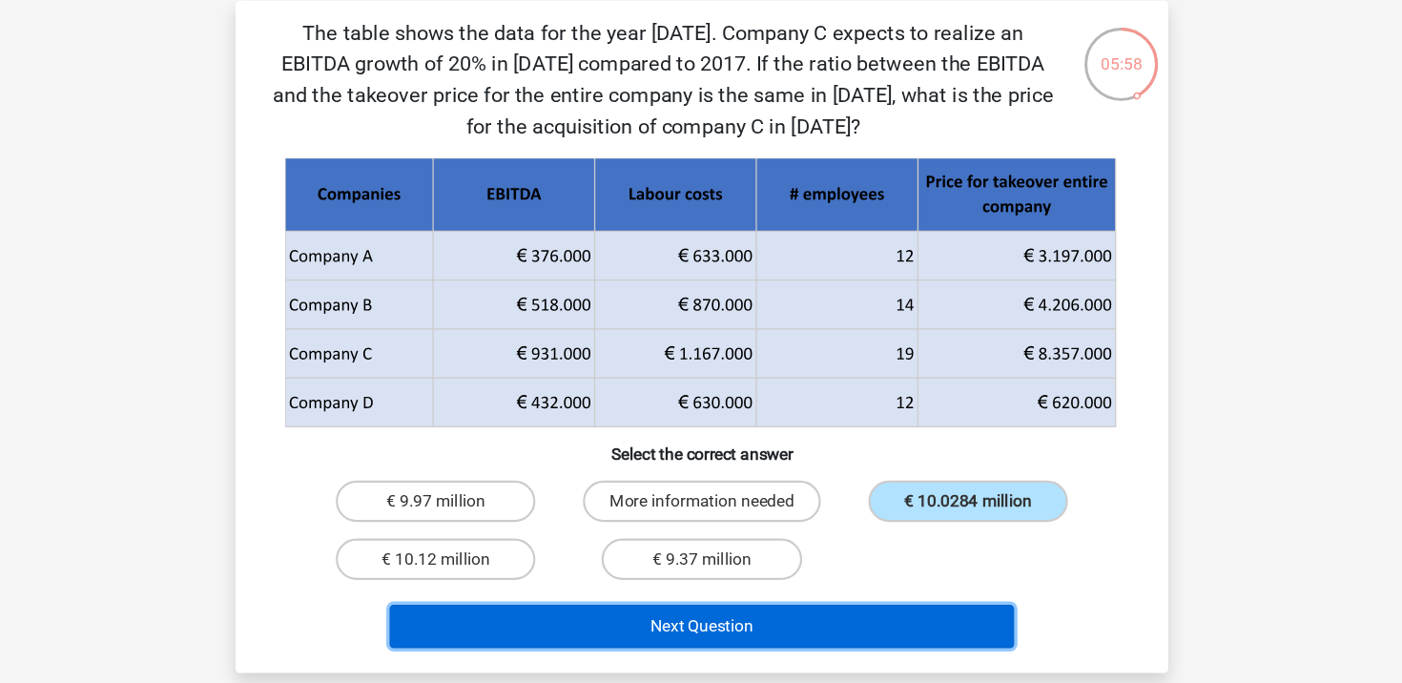
click at [853, 648] on button "Next Question" at bounding box center [701, 631] width 577 height 40
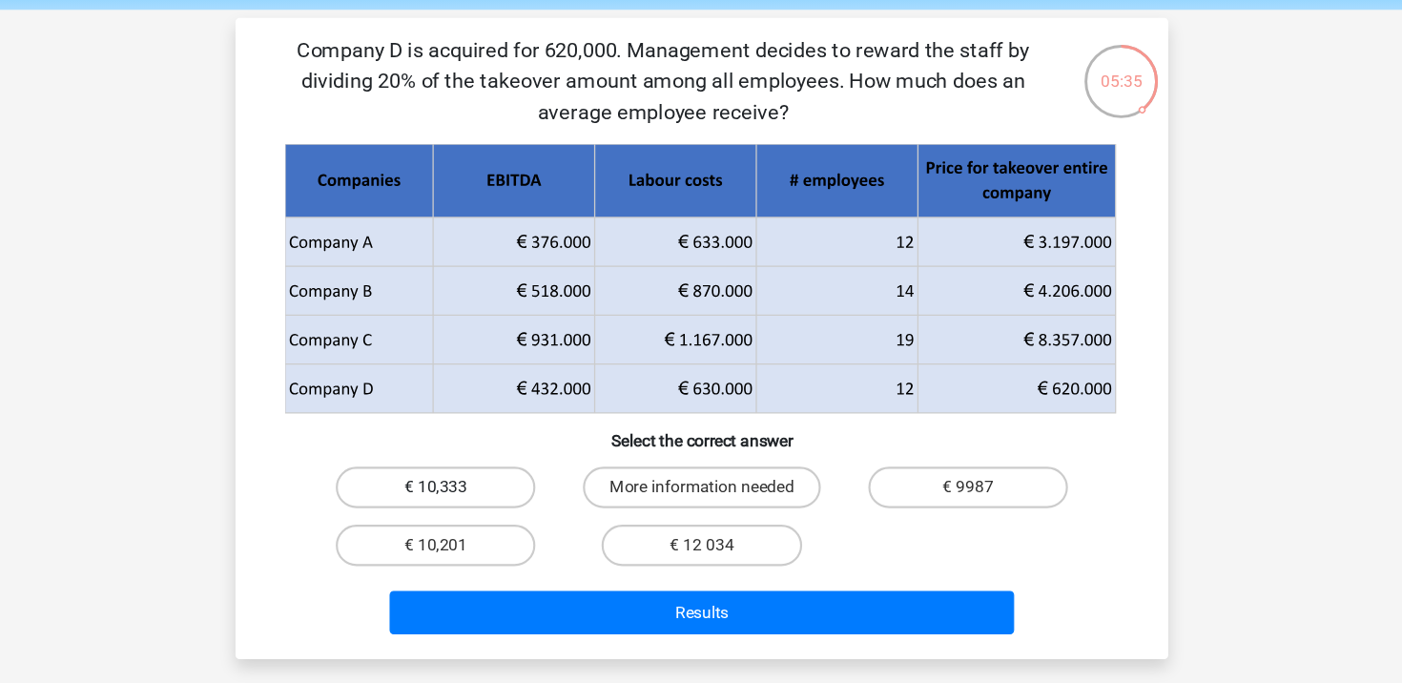
click at [492, 497] on label "€ 10,333" at bounding box center [455, 486] width 184 height 38
click at [468, 497] on input "€ 10,333" at bounding box center [462, 493] width 12 height 12
radio input "true"
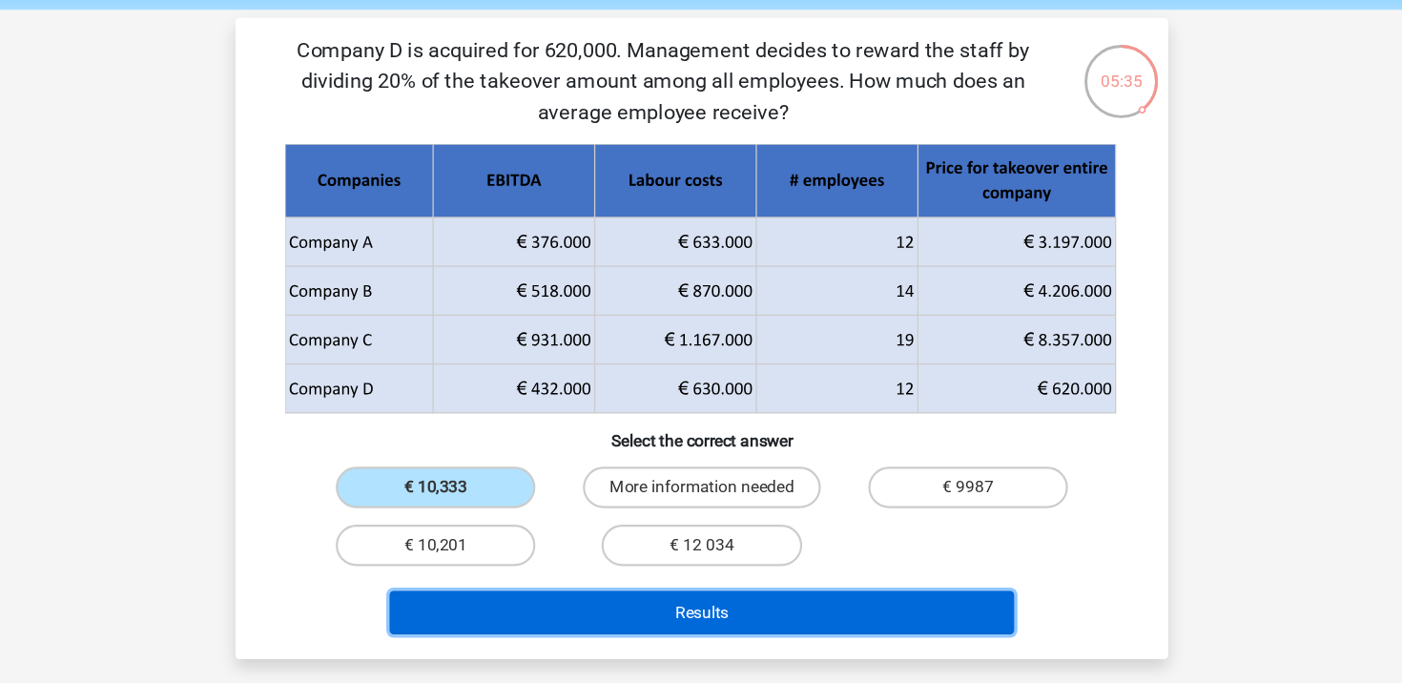
click at [570, 593] on button "Results" at bounding box center [701, 602] width 577 height 40
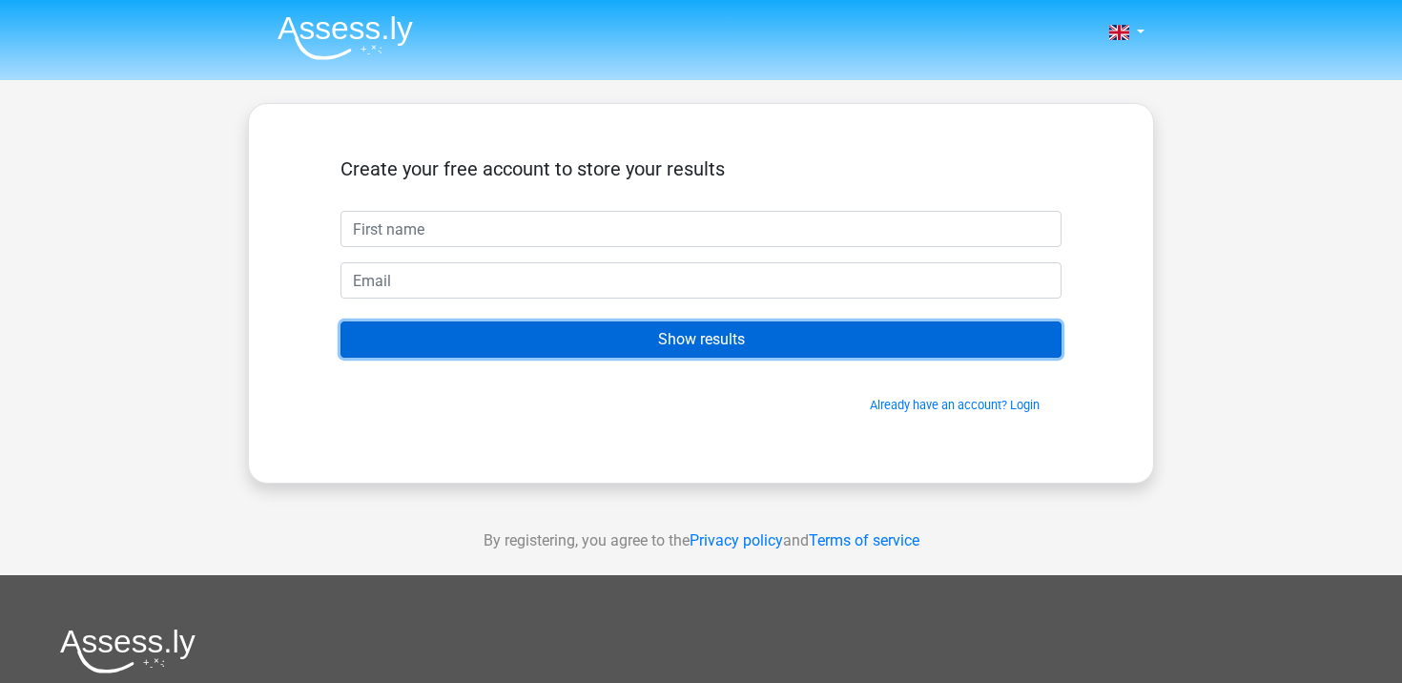
click at [541, 355] on input "Show results" at bounding box center [701, 340] width 721 height 36
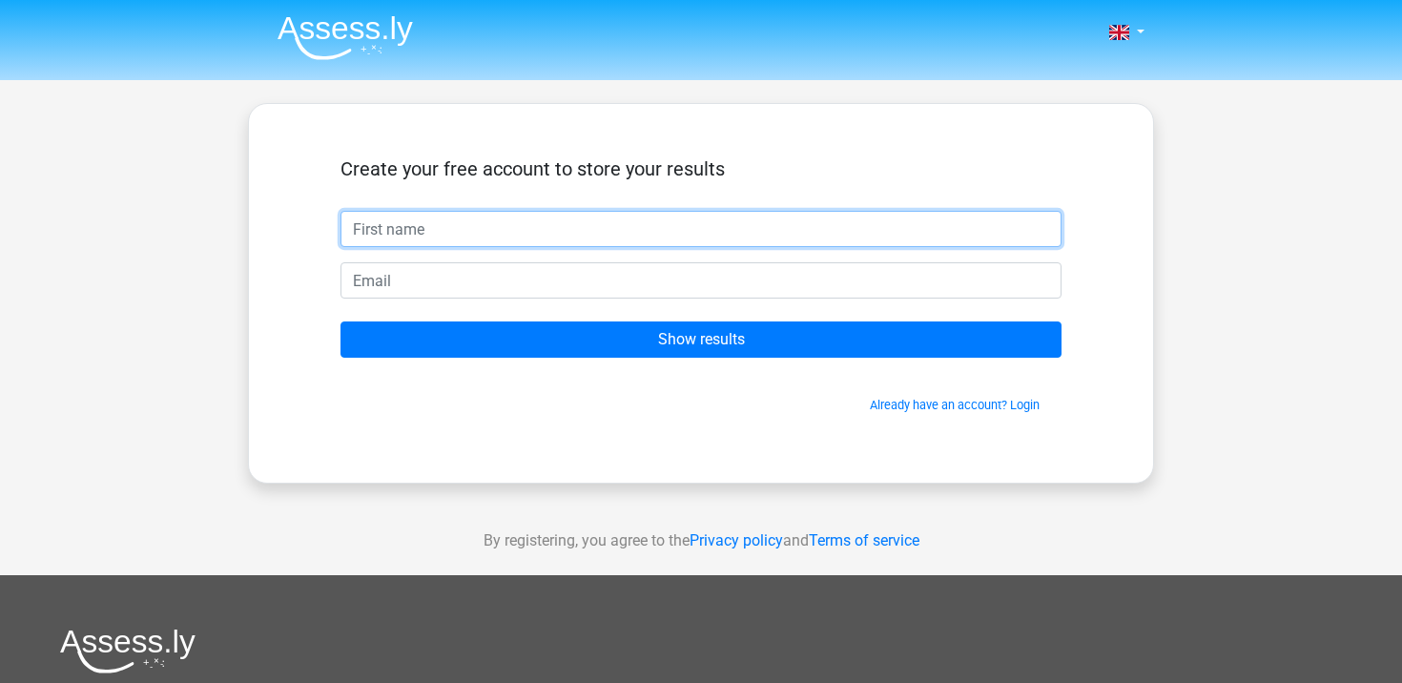
type input "Gracie"
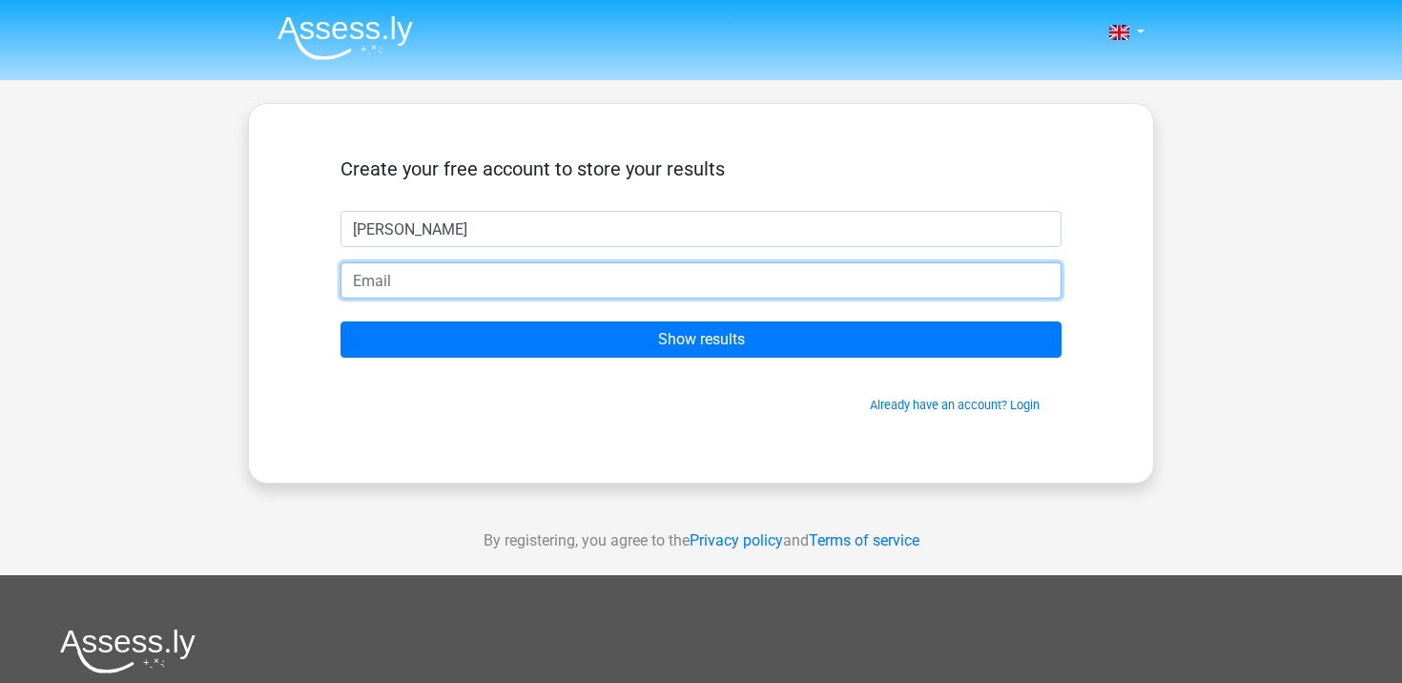
click at [464, 284] on input "email" at bounding box center [701, 280] width 721 height 36
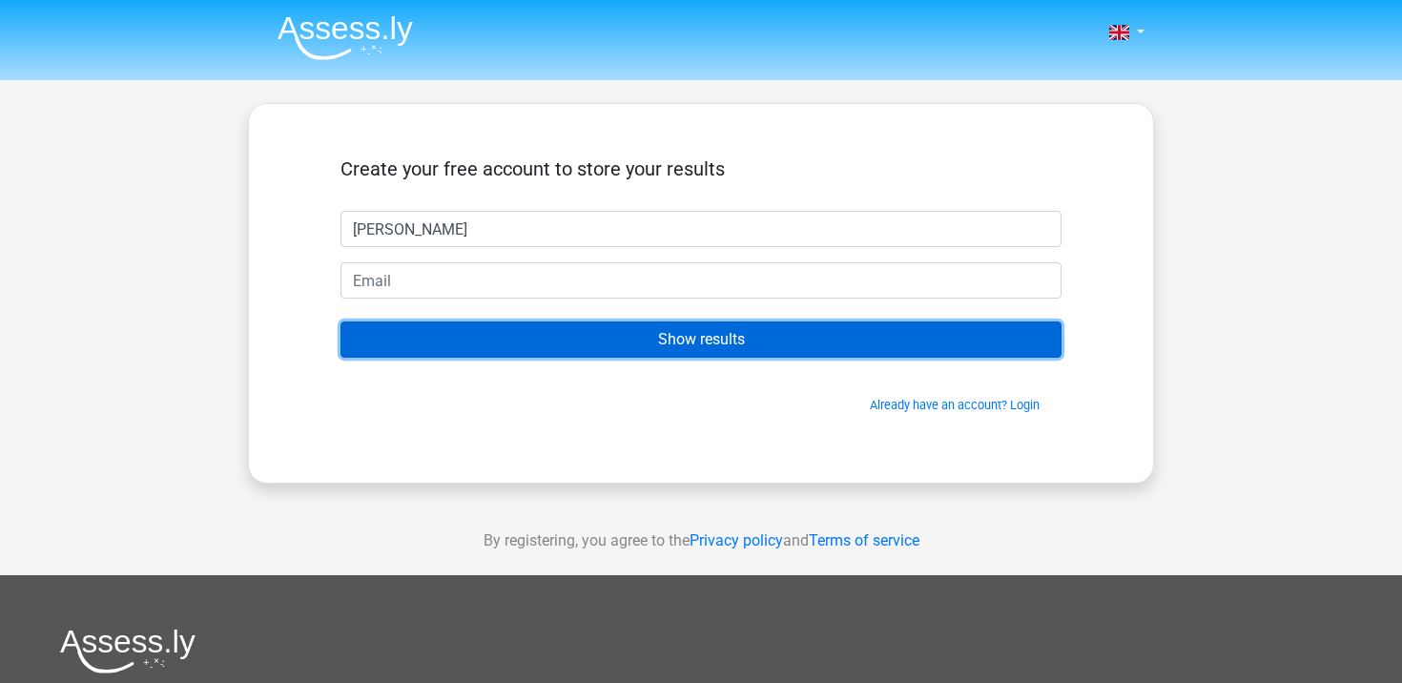
click at [374, 334] on input "Show results" at bounding box center [701, 340] width 721 height 36
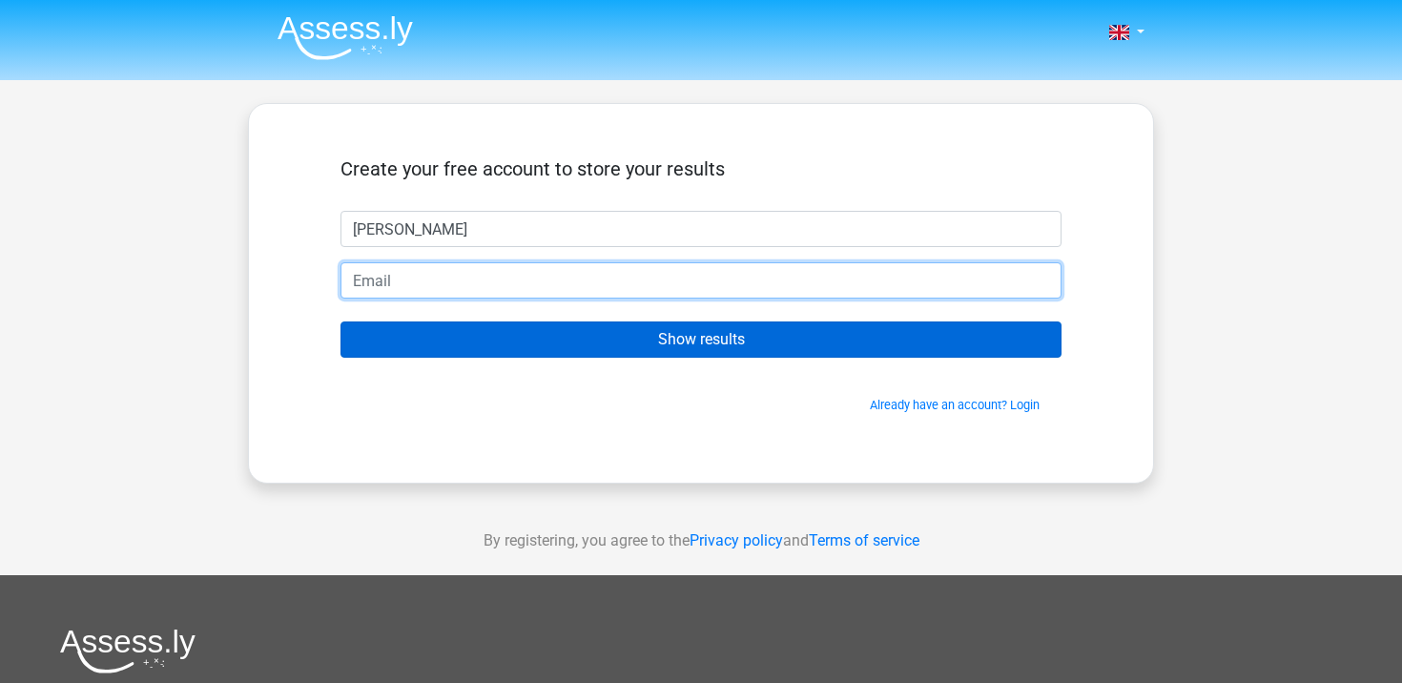
type input "[EMAIL_ADDRESS][DOMAIN_NAME]"
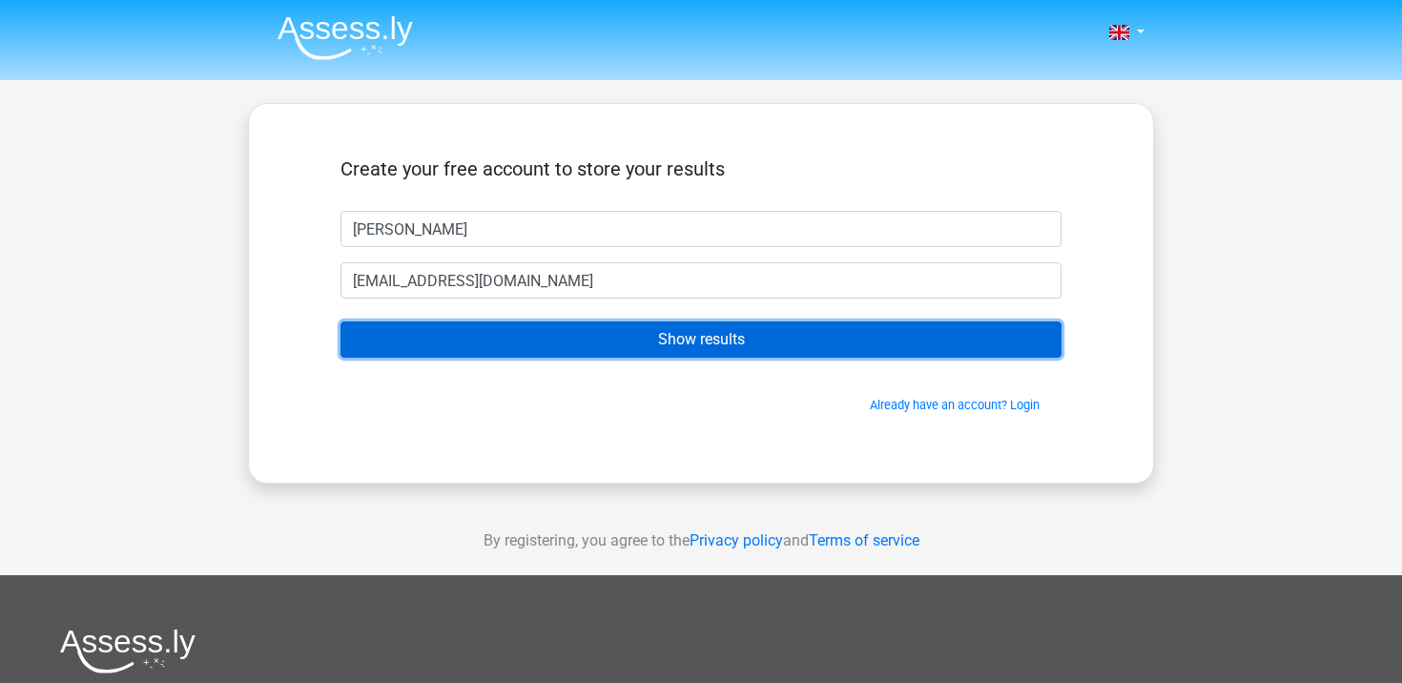
click at [409, 350] on input "Show results" at bounding box center [701, 340] width 721 height 36
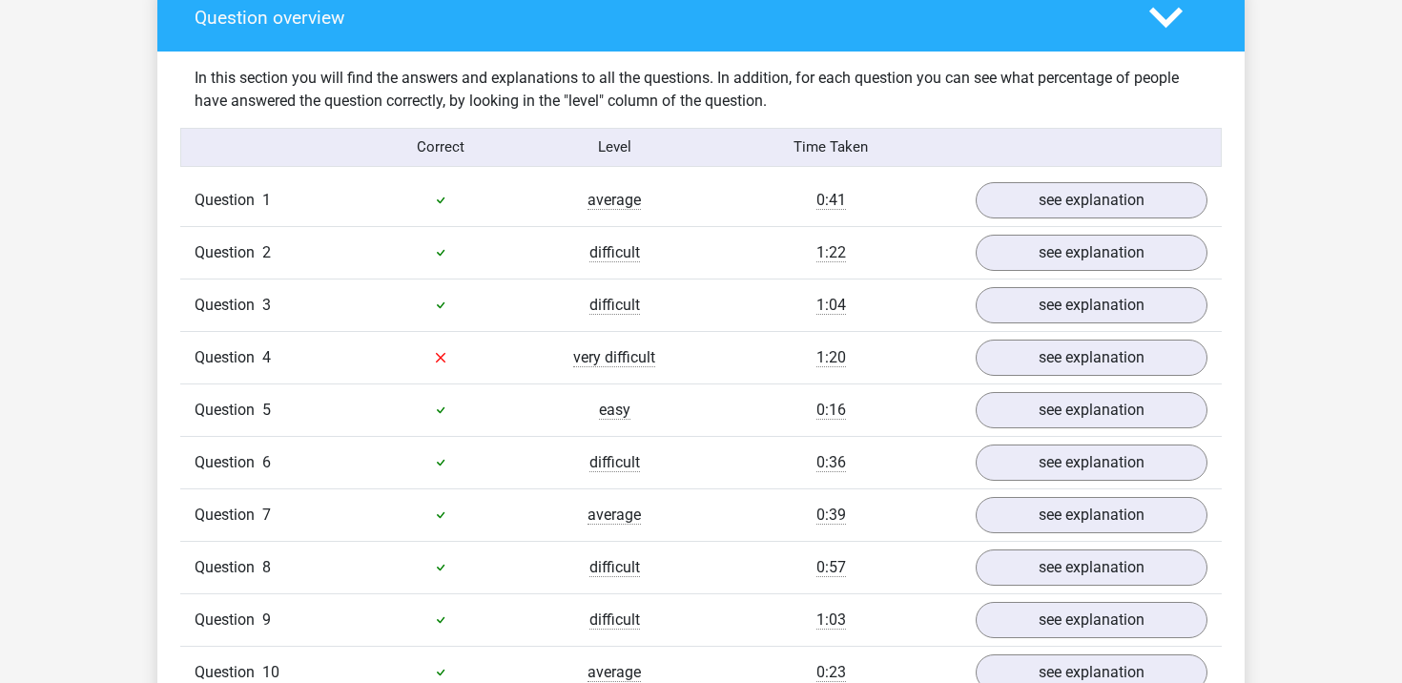
scroll to position [1520, 0]
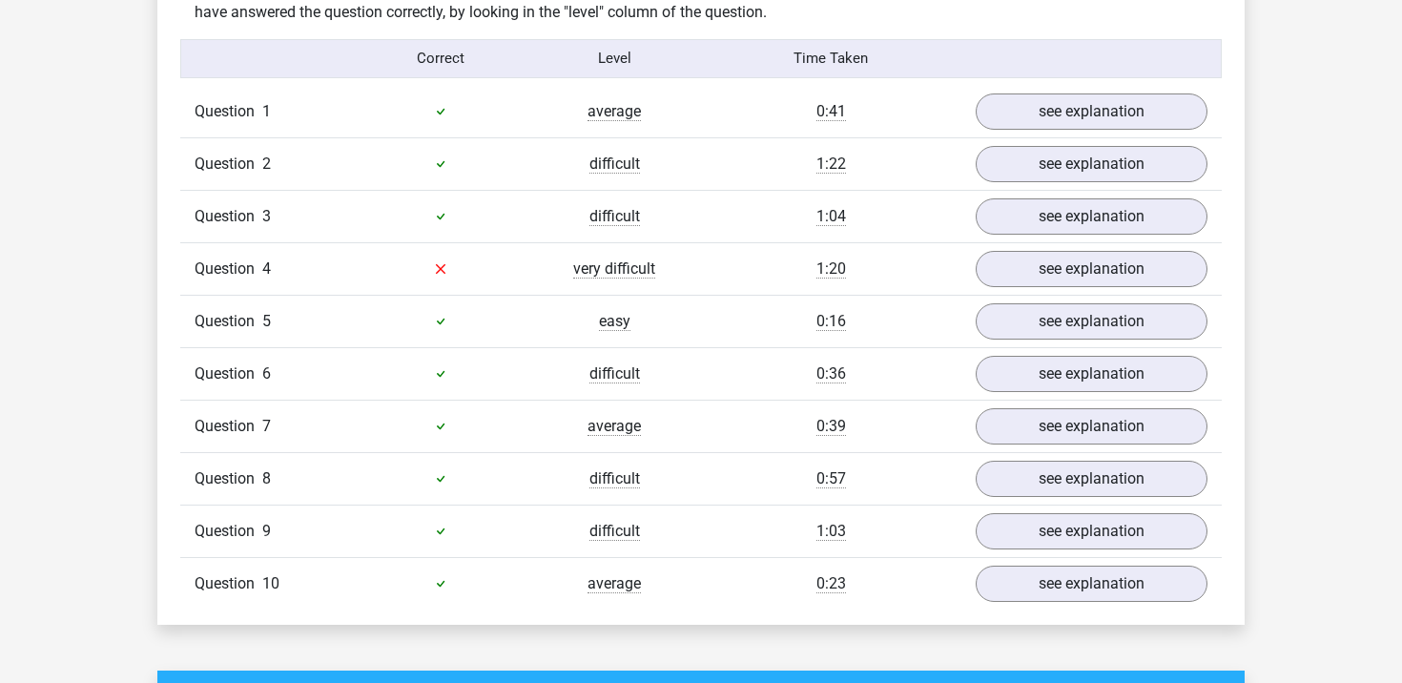
click at [262, 268] on span "4" at bounding box center [266, 268] width 9 height 18
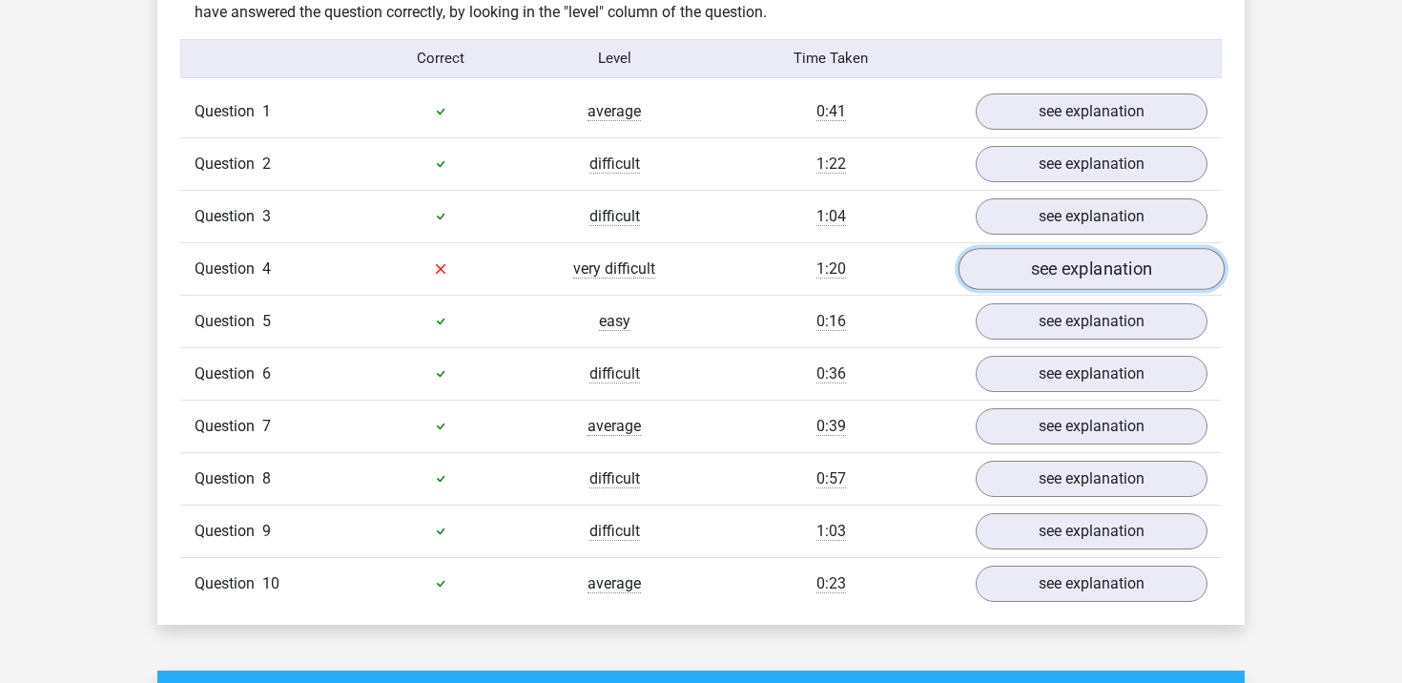
click at [1073, 266] on link "see explanation" at bounding box center [1092, 269] width 266 height 42
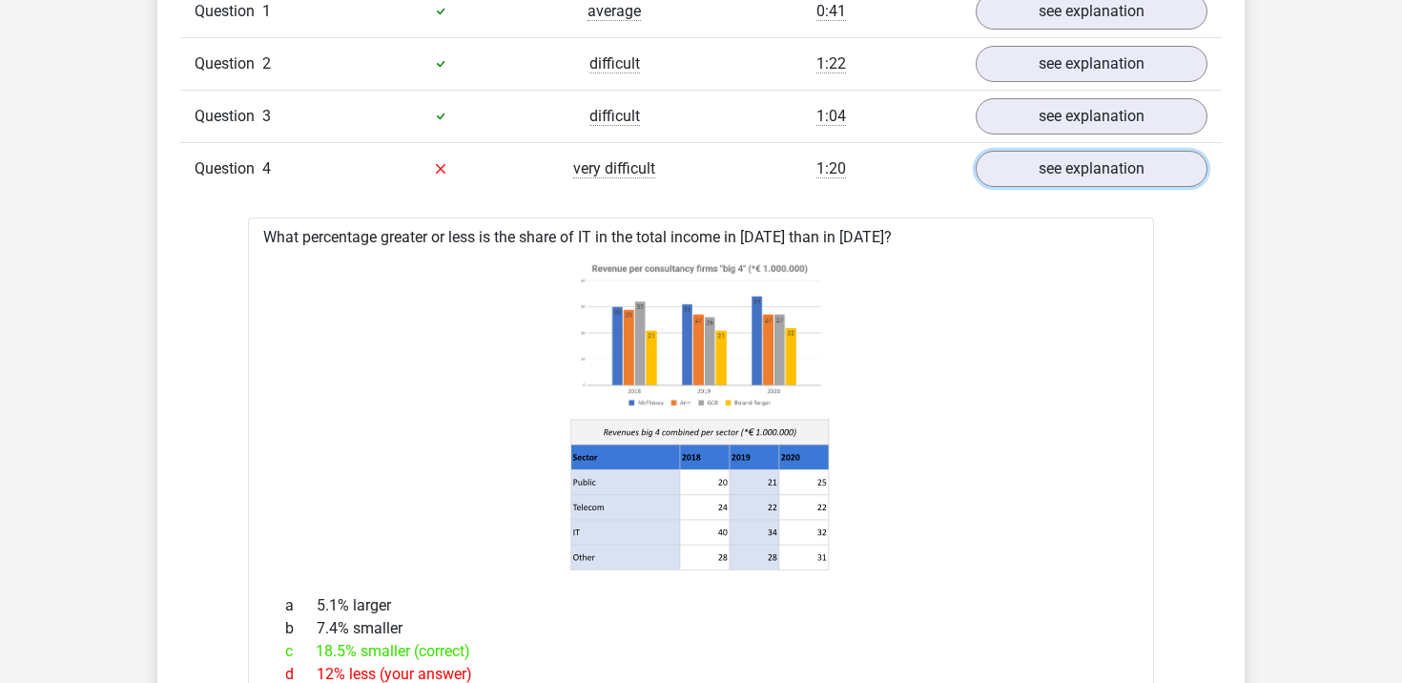
scroll to position [1617, 0]
